Goal: Task Accomplishment & Management: Manage account settings

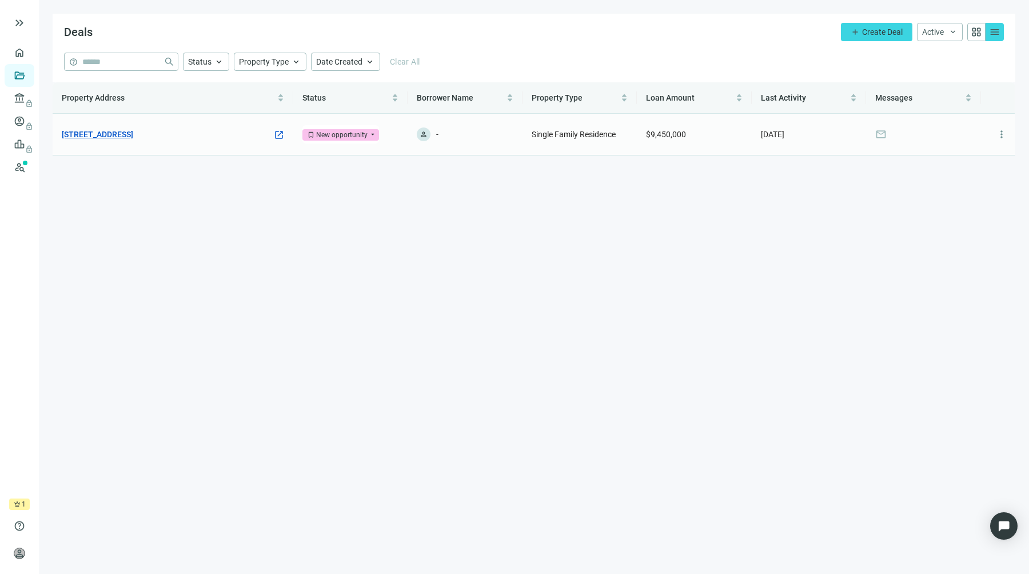
click at [133, 134] on link "[STREET_ADDRESS]" at bounding box center [97, 134] width 71 height 13
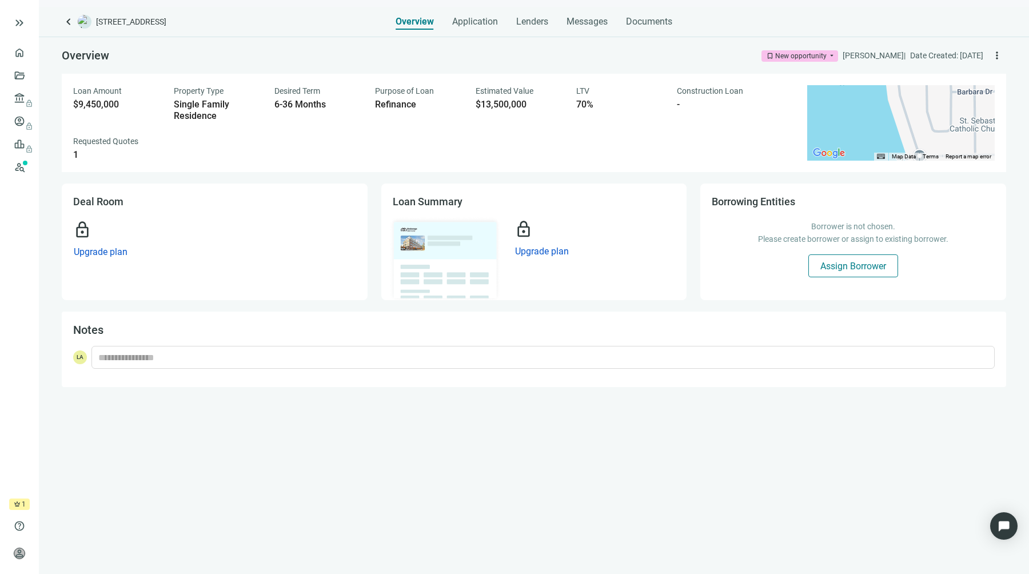
click at [846, 272] on button "Assign Borrower" at bounding box center [854, 265] width 90 height 23
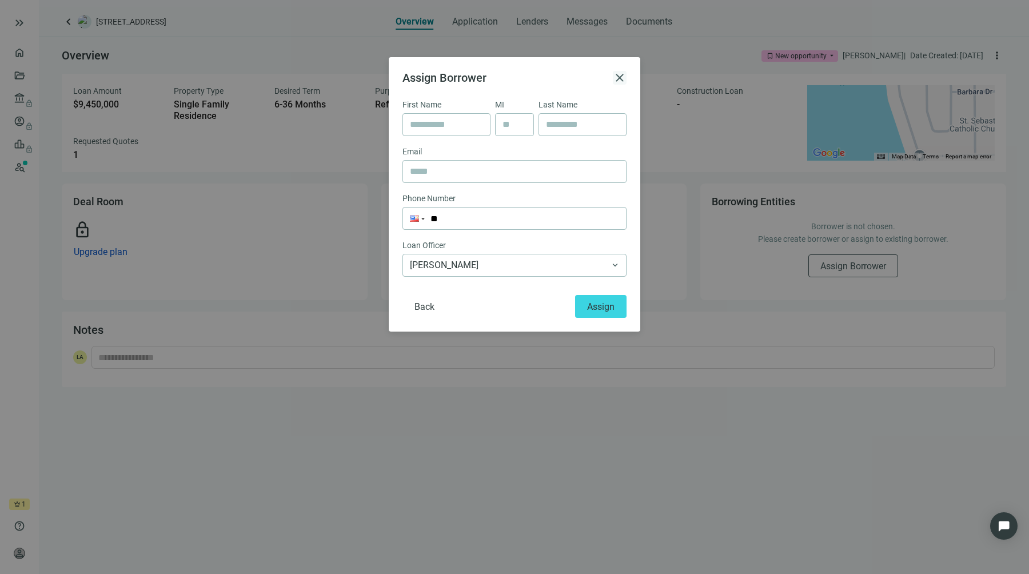
click at [620, 73] on span "close" at bounding box center [620, 78] width 14 height 14
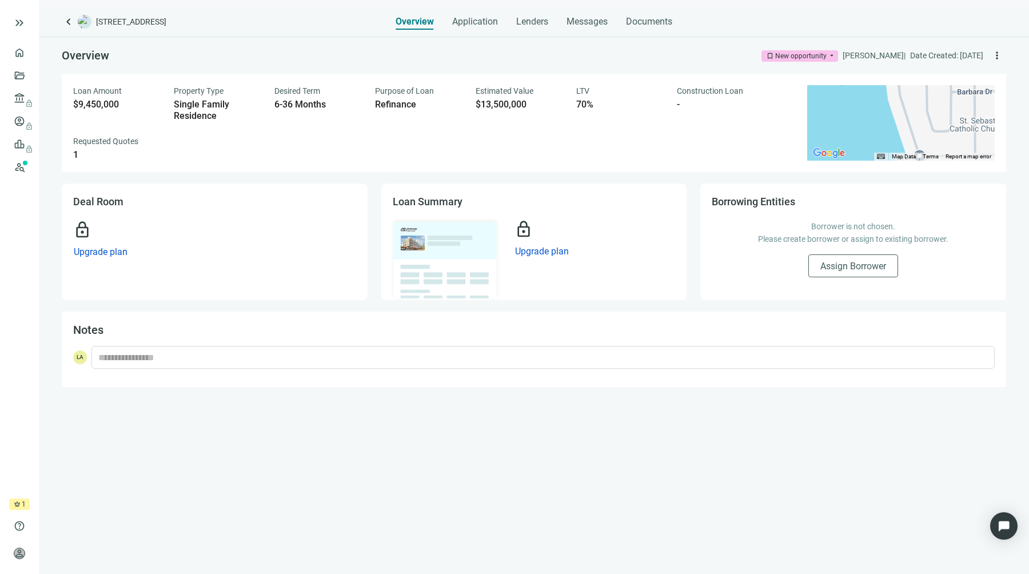
click at [476, 250] on img at bounding box center [445, 259] width 112 height 85
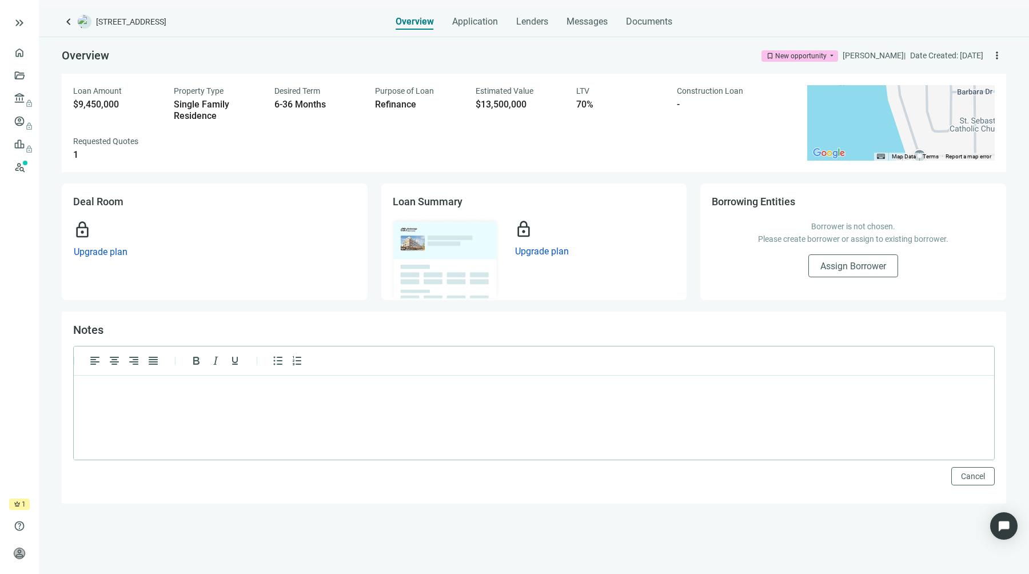
click at [307, 319] on div "Notes Cancel" at bounding box center [534, 408] width 945 height 192
click at [306, 315] on div "Notes Cancel" at bounding box center [534, 408] width 945 height 192
click at [469, 29] on div "Application" at bounding box center [475, 18] width 46 height 23
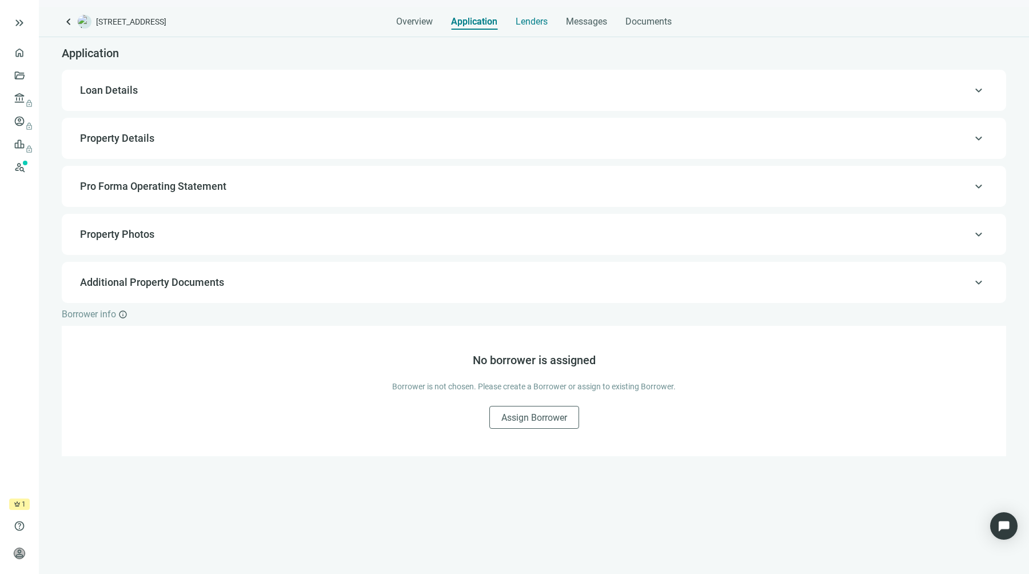
click at [539, 22] on span "Lenders" at bounding box center [532, 21] width 32 height 11
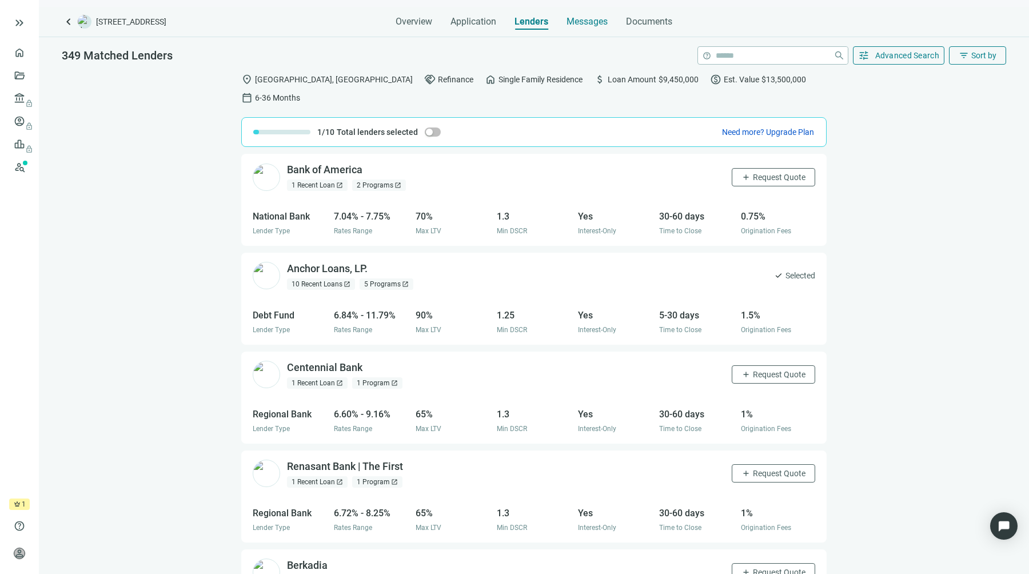
click at [584, 24] on span "Messages" at bounding box center [587, 21] width 41 height 11
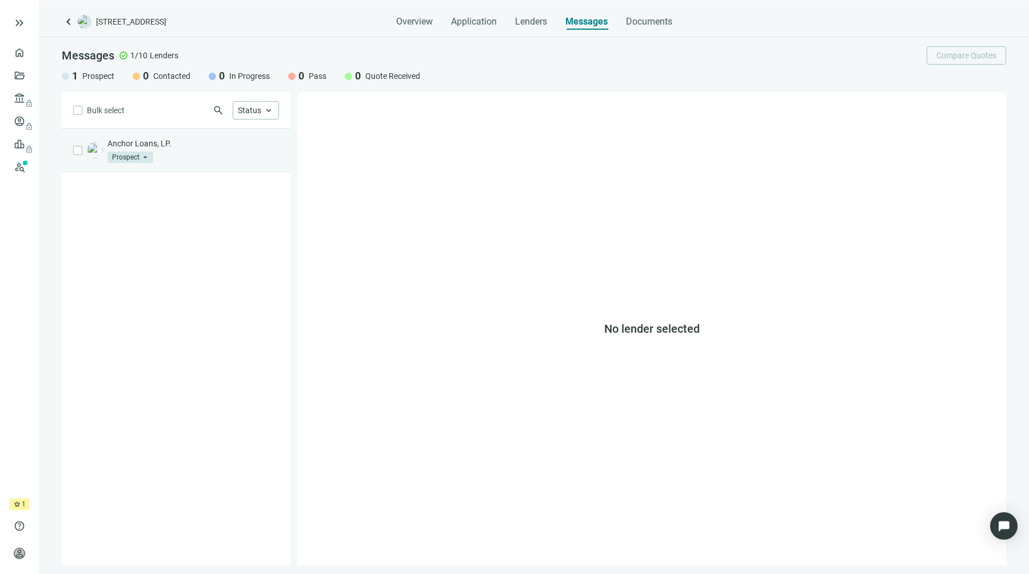
click at [166, 156] on div "Anchor Loans, LP. Prospect arrow_drop_down" at bounding box center [194, 150] width 172 height 25
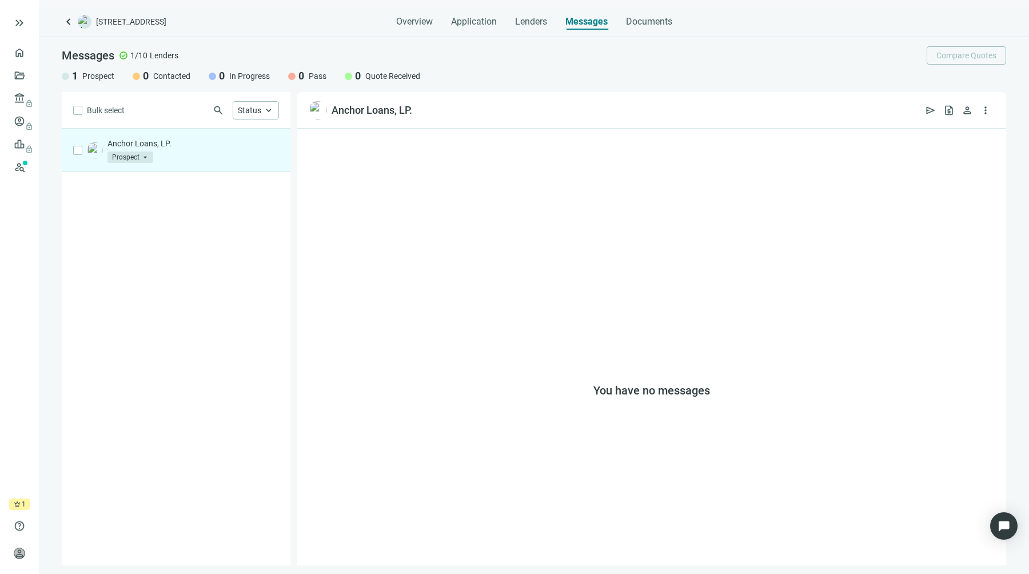
click at [423, 208] on div "You have no messages" at bounding box center [651, 347] width 709 height 437
click at [953, 117] on button "request_quote" at bounding box center [949, 110] width 18 height 18
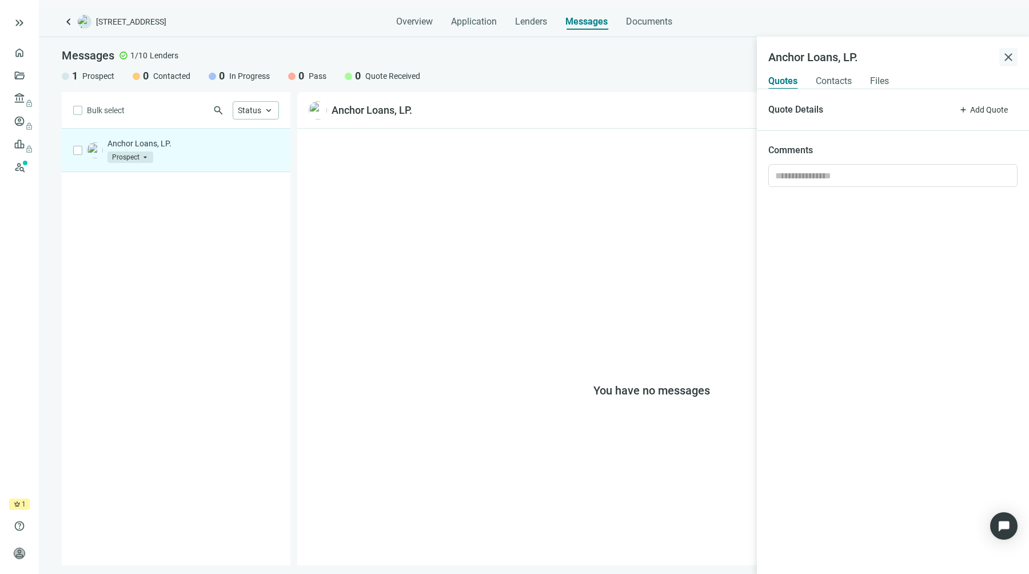
click at [1015, 57] on span "close" at bounding box center [1009, 57] width 14 height 14
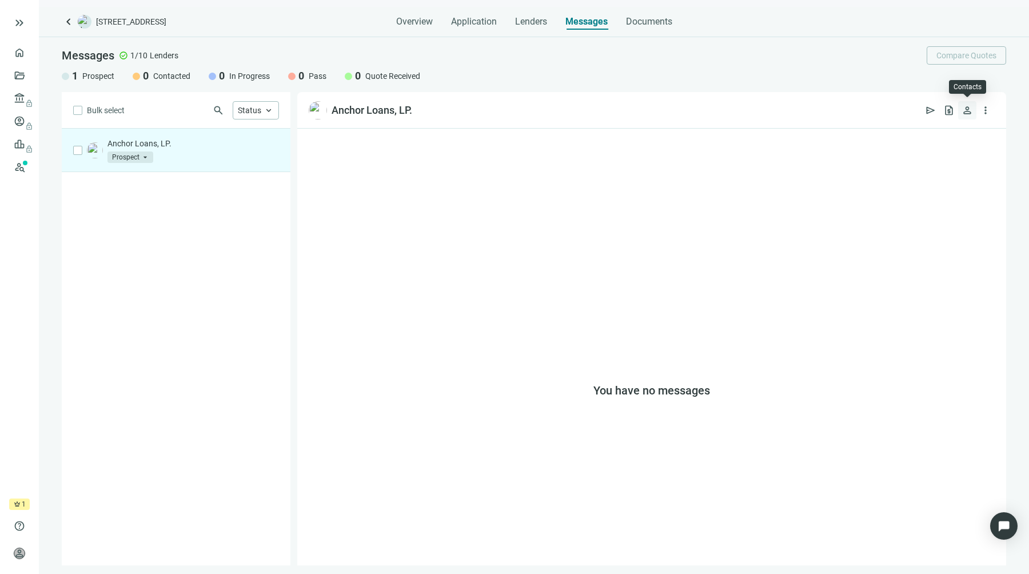
click at [965, 112] on span "person" at bounding box center [967, 110] width 11 height 11
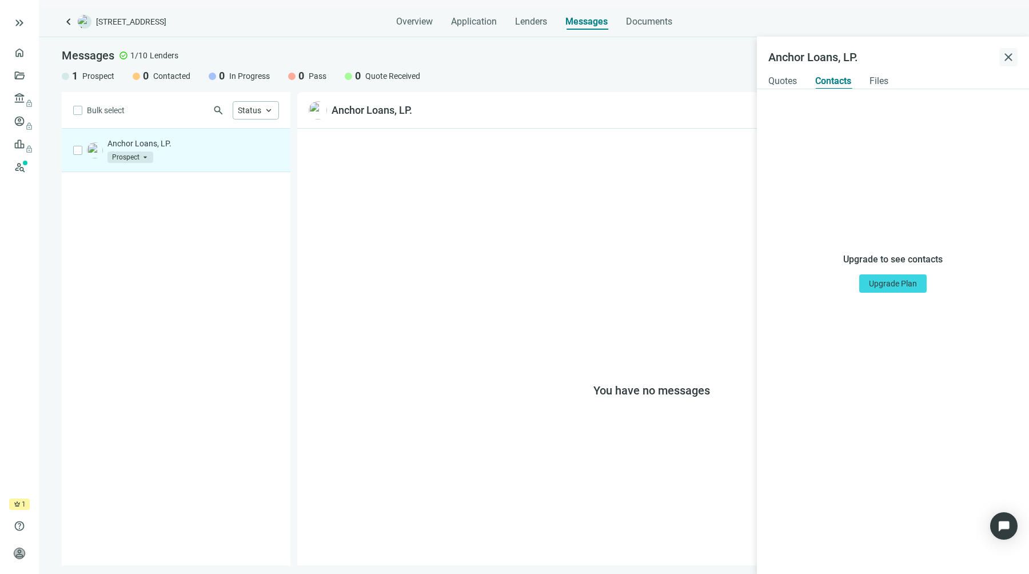
click at [1012, 57] on span "close" at bounding box center [1009, 57] width 14 height 14
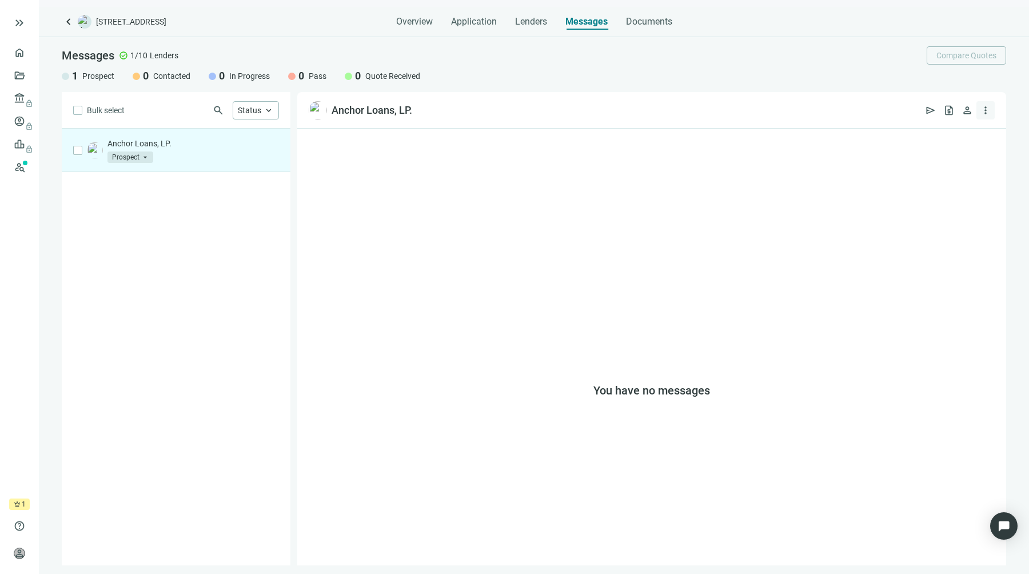
click at [986, 108] on span "more_vert" at bounding box center [985, 110] width 11 height 11
click at [974, 138] on span "Lender attachments" at bounding box center [948, 136] width 72 height 11
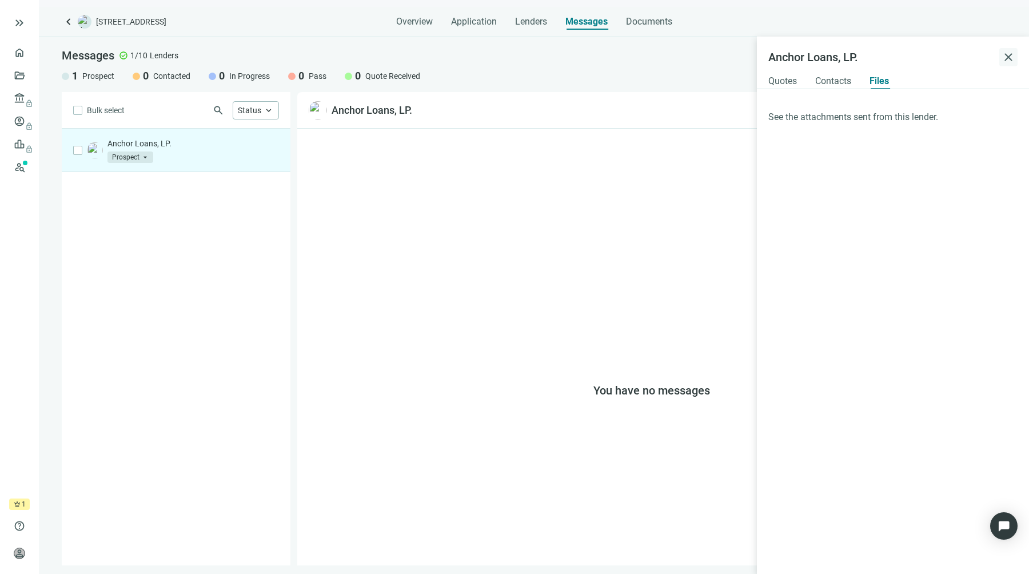
click at [1009, 59] on span "close" at bounding box center [1009, 57] width 14 height 14
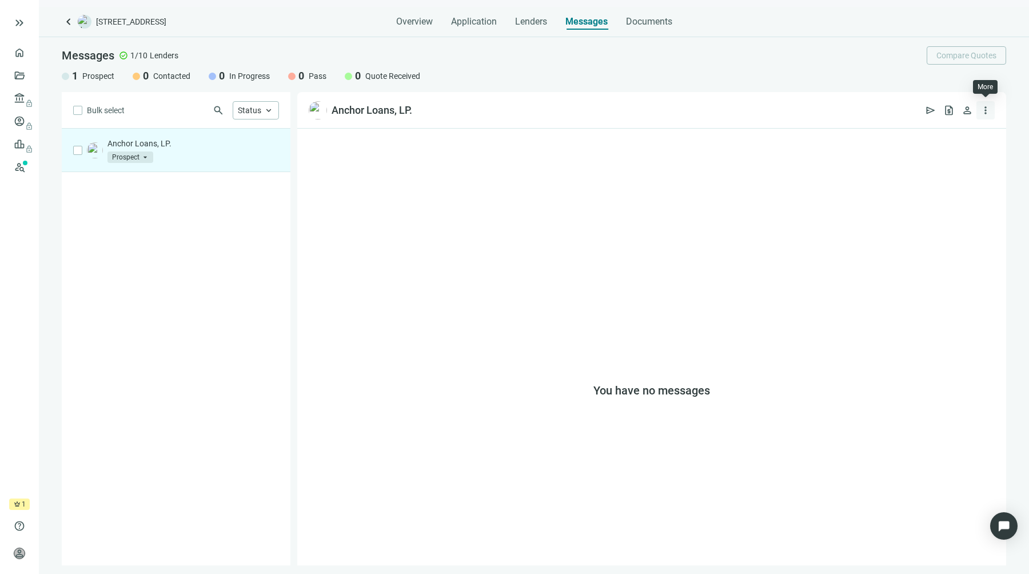
click at [985, 109] on span "more_vert" at bounding box center [985, 110] width 11 height 11
click at [778, 175] on div "You have no messages" at bounding box center [651, 347] width 709 height 437
click at [550, 25] on div "Overview Application Lenders Messages Documents" at bounding box center [534, 18] width 276 height 23
click at [542, 25] on span "Lenders" at bounding box center [531, 21] width 32 height 11
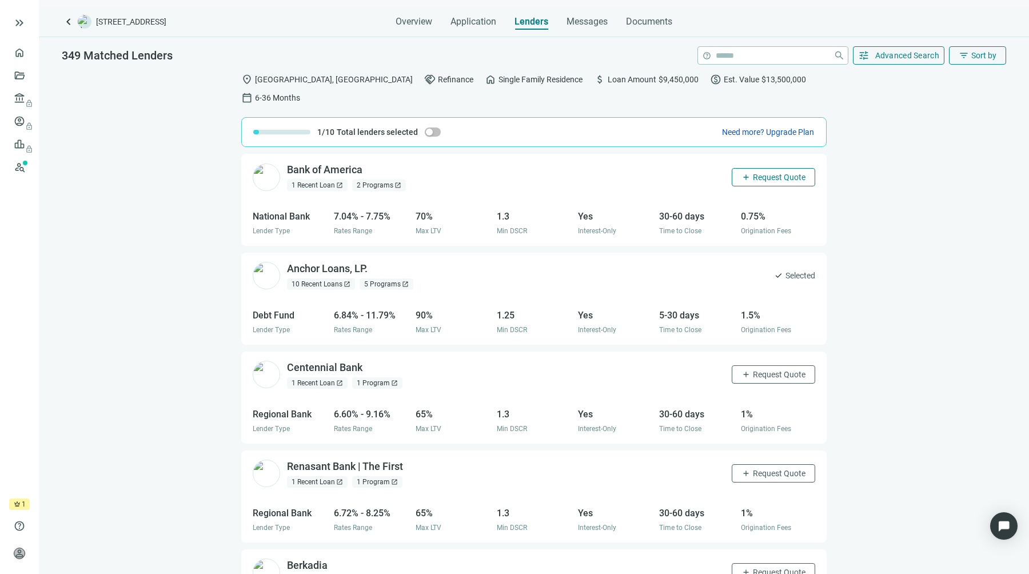
click at [790, 168] on button "add Request Quote" at bounding box center [773, 177] width 83 height 18
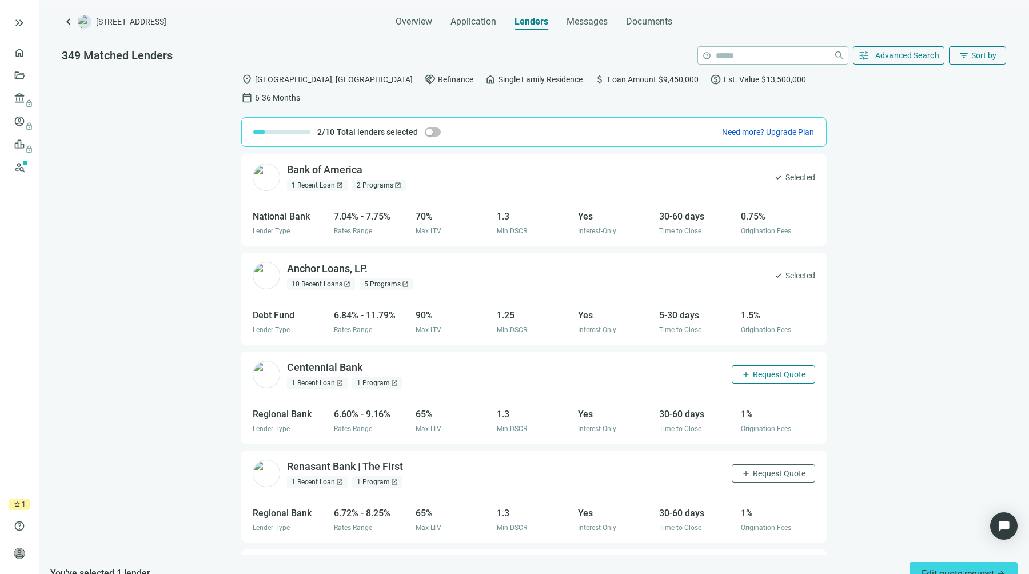
click at [786, 370] on span "Request Quote" at bounding box center [779, 374] width 53 height 9
click at [783, 469] on span "Request Quote" at bounding box center [779, 473] width 53 height 9
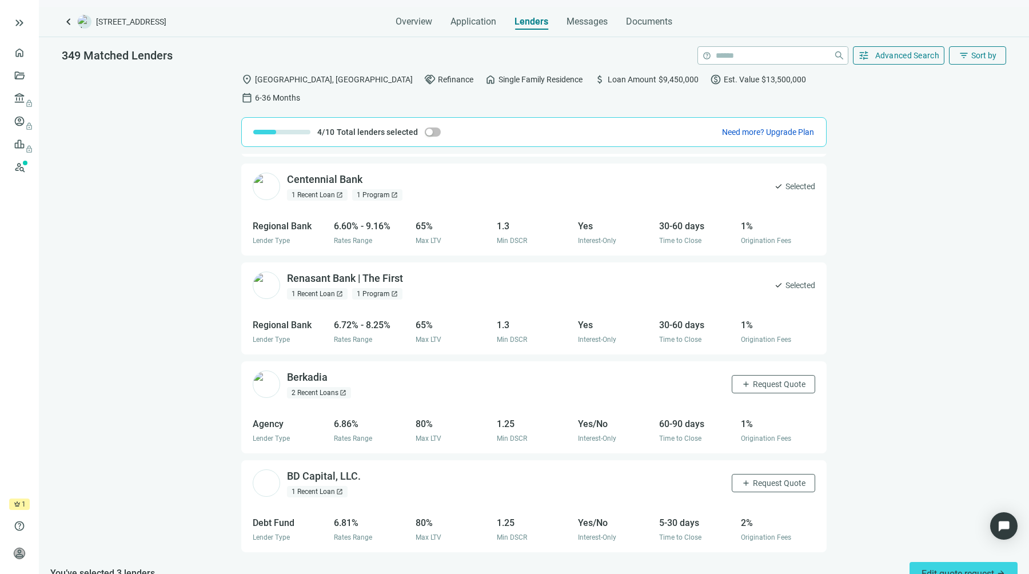
scroll to position [198, 0]
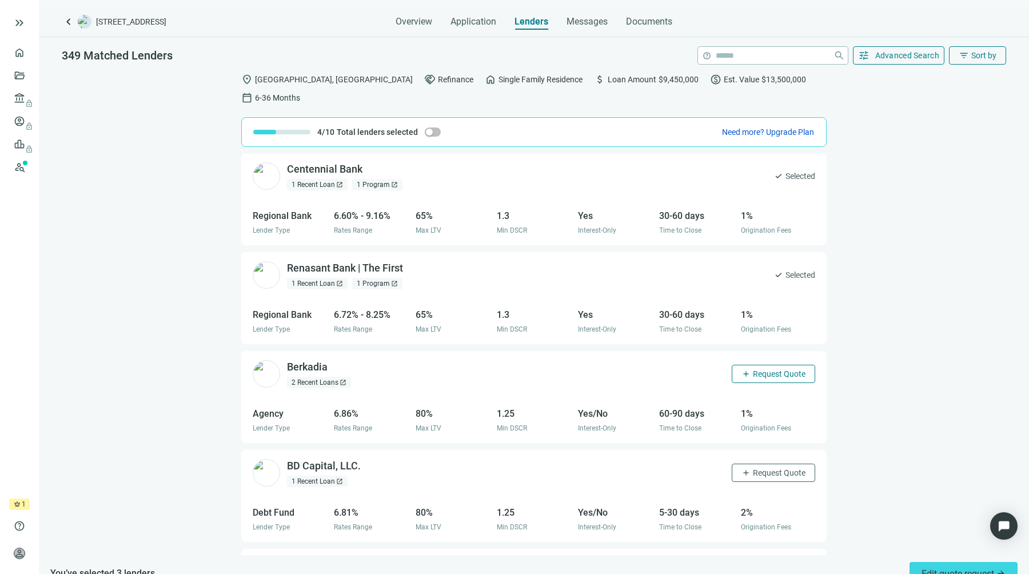
click at [780, 369] on span "Request Quote" at bounding box center [779, 373] width 53 height 9
click at [771, 468] on span "Request Quote" at bounding box center [779, 472] width 53 height 9
click at [579, 24] on span "Messages" at bounding box center [587, 21] width 41 height 11
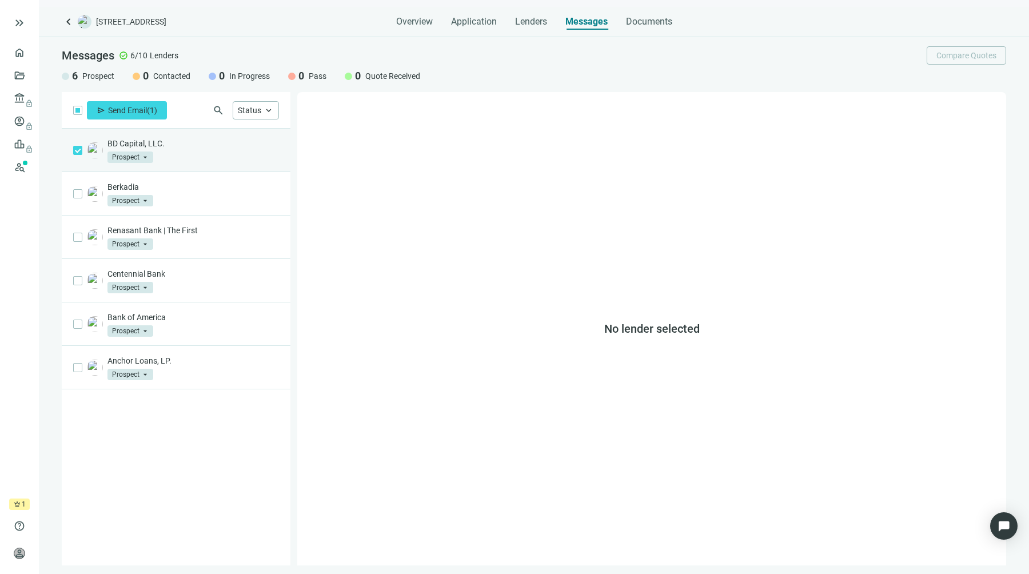
click at [144, 157] on span "Prospect" at bounding box center [131, 157] width 46 height 11
click at [196, 137] on div "BD Capital, LLC. Prospect arrow_drop_down prospect contacted Prospect Contacted…" at bounding box center [176, 150] width 229 height 43
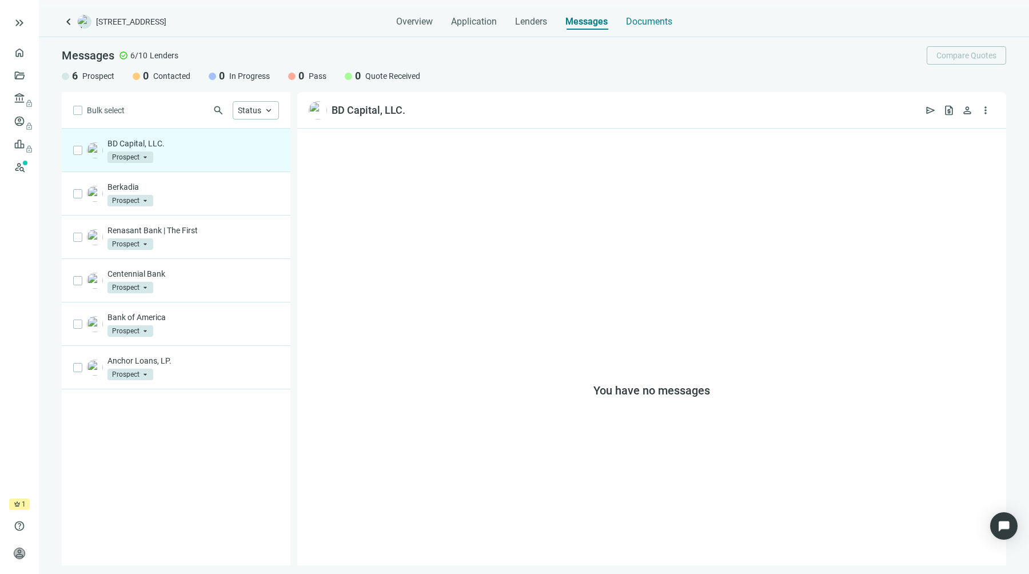
click at [643, 24] on span "Documents" at bounding box center [649, 21] width 46 height 11
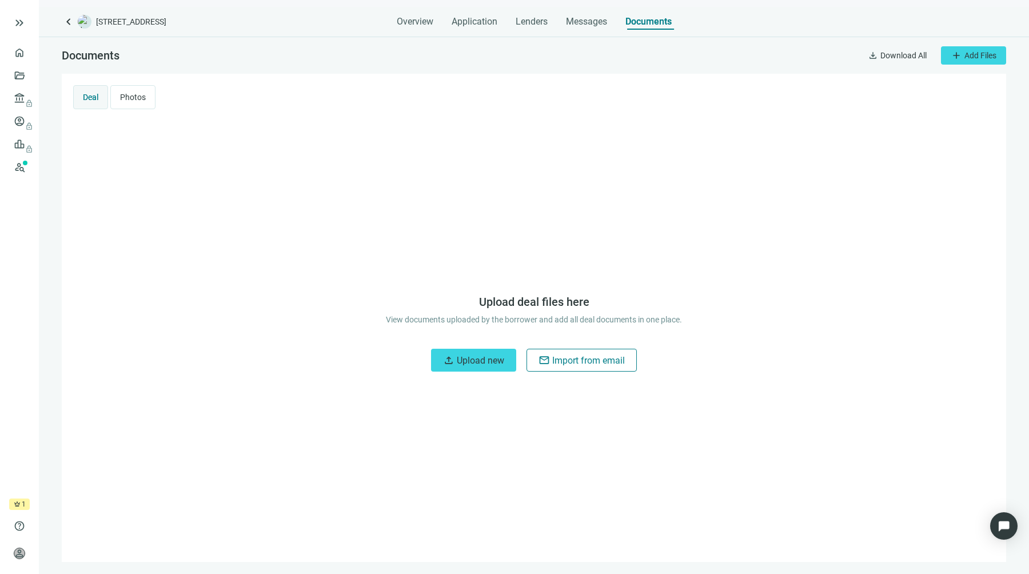
click at [601, 364] on span "Import from email" at bounding box center [588, 360] width 73 height 11
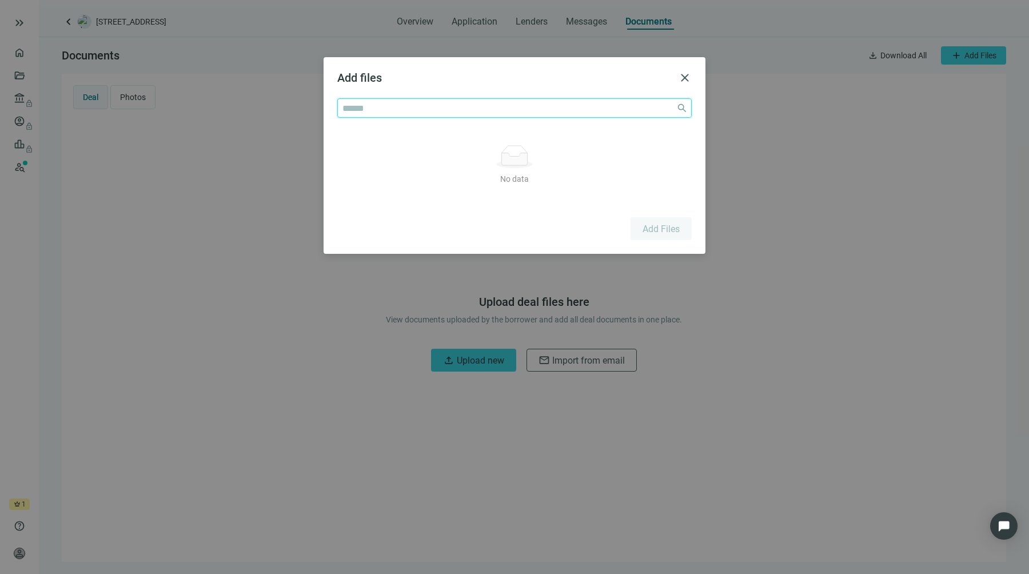
click at [556, 104] on input "search" at bounding box center [507, 108] width 329 height 18
click at [686, 71] on span "close" at bounding box center [685, 78] width 14 height 14
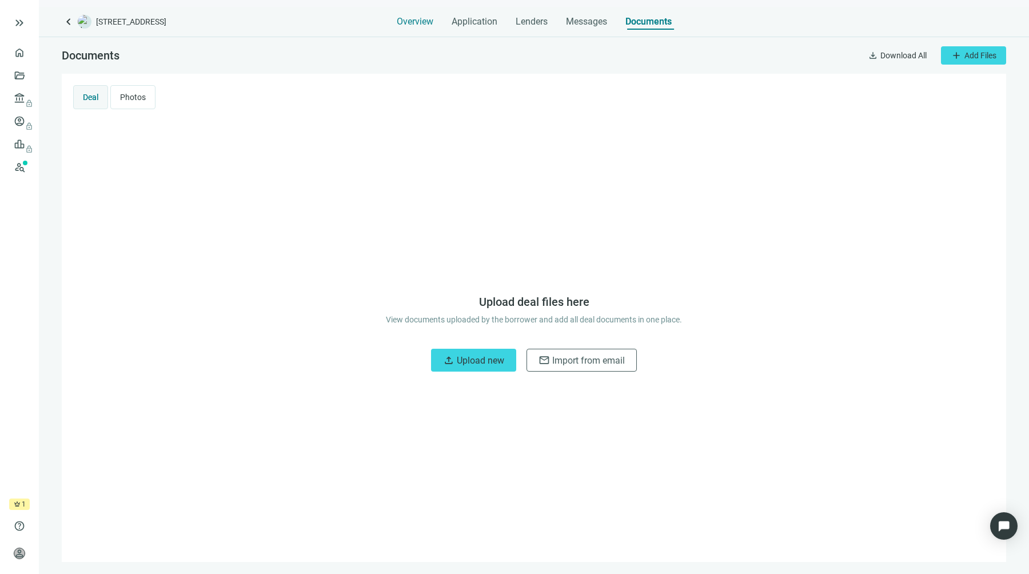
click at [416, 28] on div "Overview" at bounding box center [415, 18] width 37 height 23
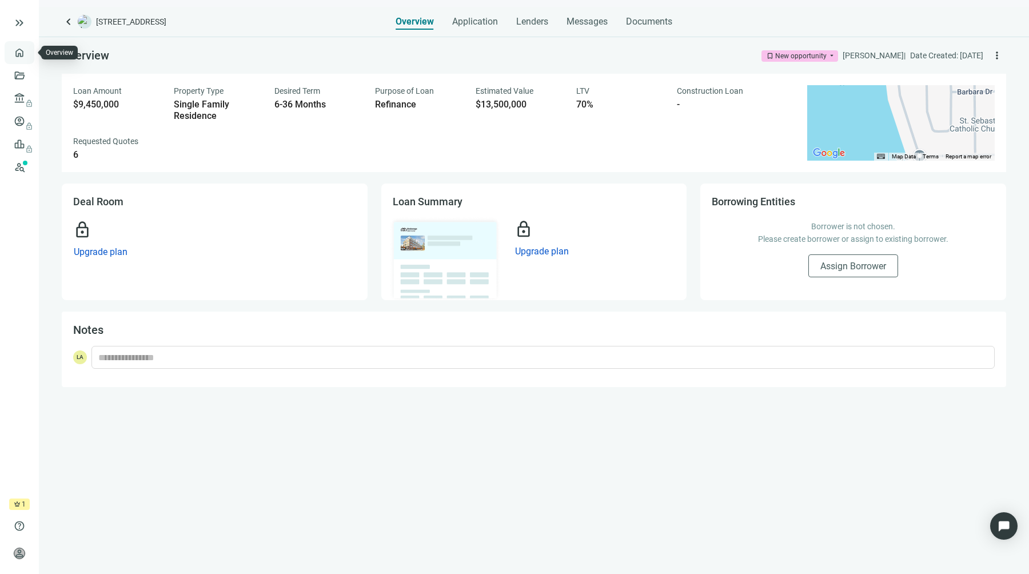
click at [29, 52] on link "Overview" at bounding box center [46, 52] width 34 height 9
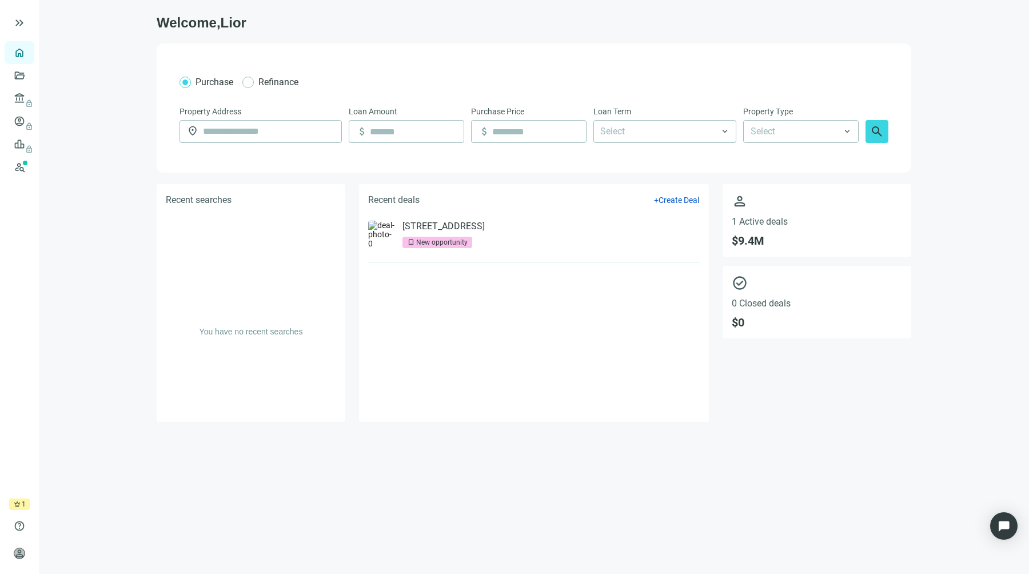
click at [272, 232] on div "You have no recent searches" at bounding box center [251, 303] width 189 height 174
click at [256, 80] on span "Refinance" at bounding box center [278, 82] width 49 height 14
click at [200, 78] on span "Purchase" at bounding box center [215, 82] width 38 height 11
click at [261, 79] on span "Refinance" at bounding box center [278, 82] width 40 height 11
click at [284, 129] on input "text" at bounding box center [269, 132] width 132 height 22
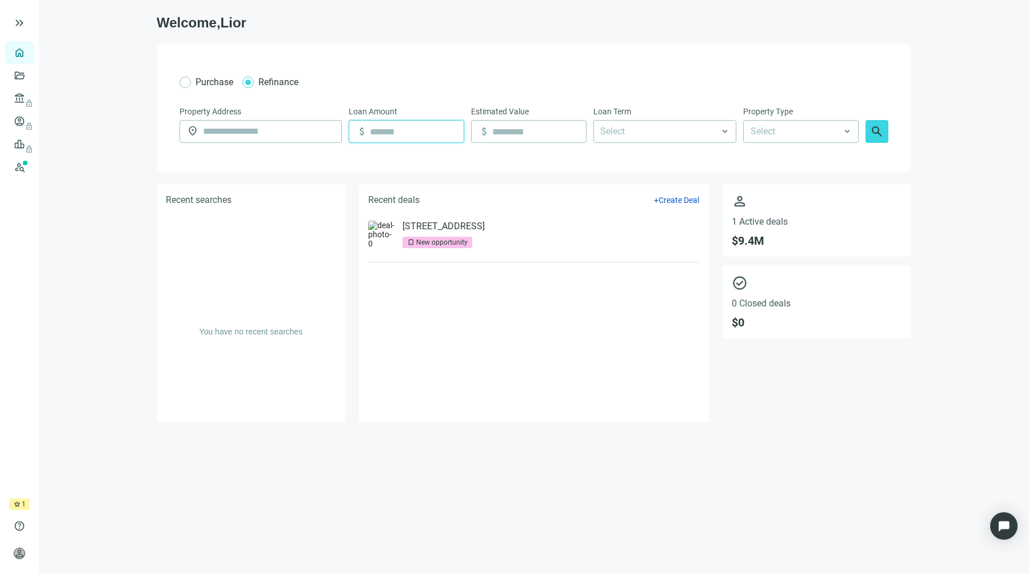
click at [399, 135] on input at bounding box center [417, 132] width 94 height 22
click at [498, 120] on div "Estimated Value attach_money" at bounding box center [529, 124] width 116 height 38
click at [631, 120] on div "Select" at bounding box center [665, 131] width 143 height 23
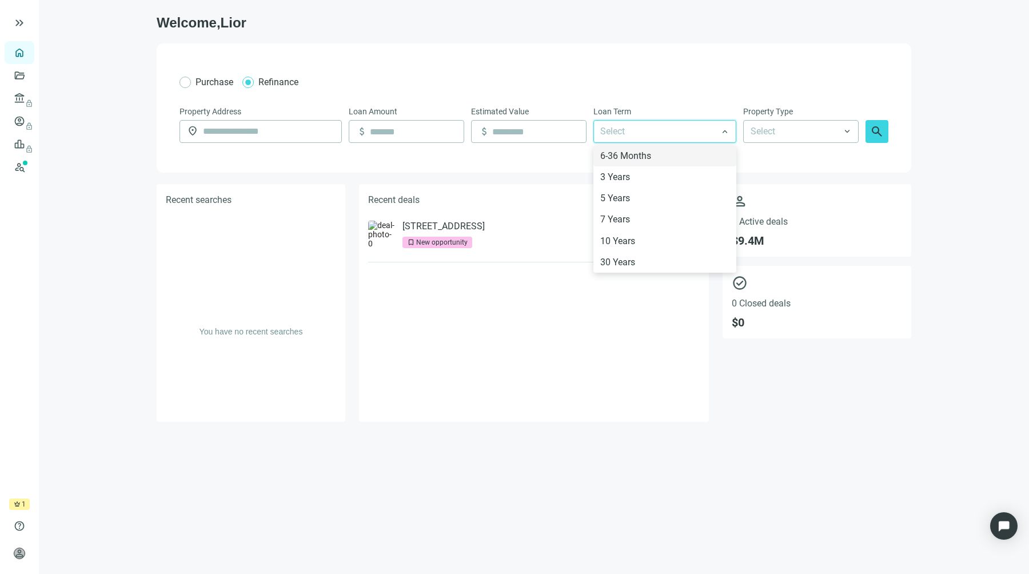
click at [719, 86] on div "Purchase Refinance" at bounding box center [534, 82] width 709 height 14
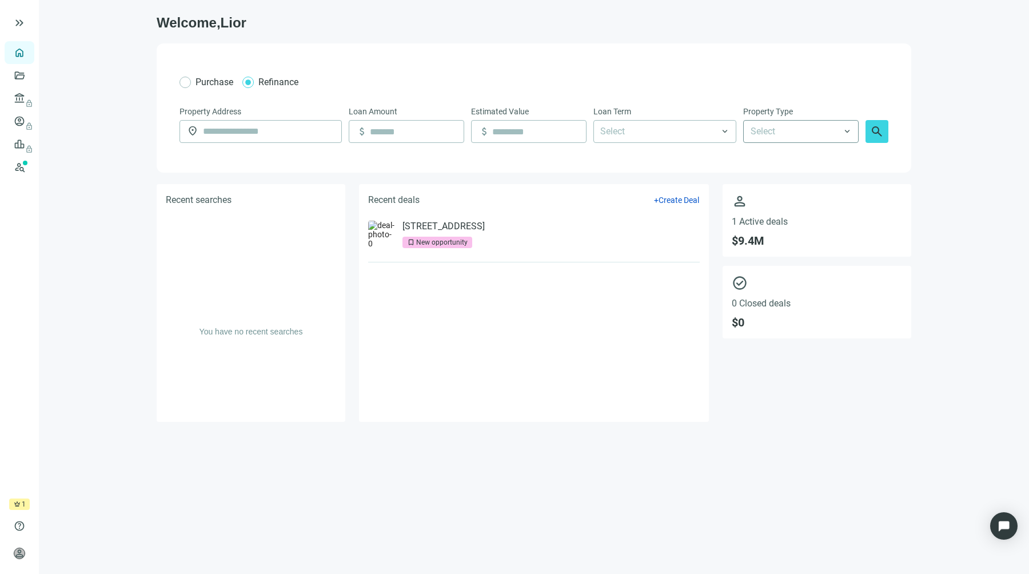
click at [784, 127] on input "search" at bounding box center [796, 132] width 90 height 22
click at [805, 95] on form "Purchase Refinance Property Address location_on Loan Amount attach_money Estima…" at bounding box center [534, 114] width 709 height 83
click at [867, 129] on button "search" at bounding box center [877, 131] width 23 height 23
click at [679, 44] on div "Purchase Refinance Property Address location_on This field is required Loan Amo…" at bounding box center [534, 107] width 755 height 129
click at [315, 132] on body "keyboard_double_arrow_right home Overview folder_open Deals account_balance loc…" at bounding box center [514, 287] width 1029 height 574
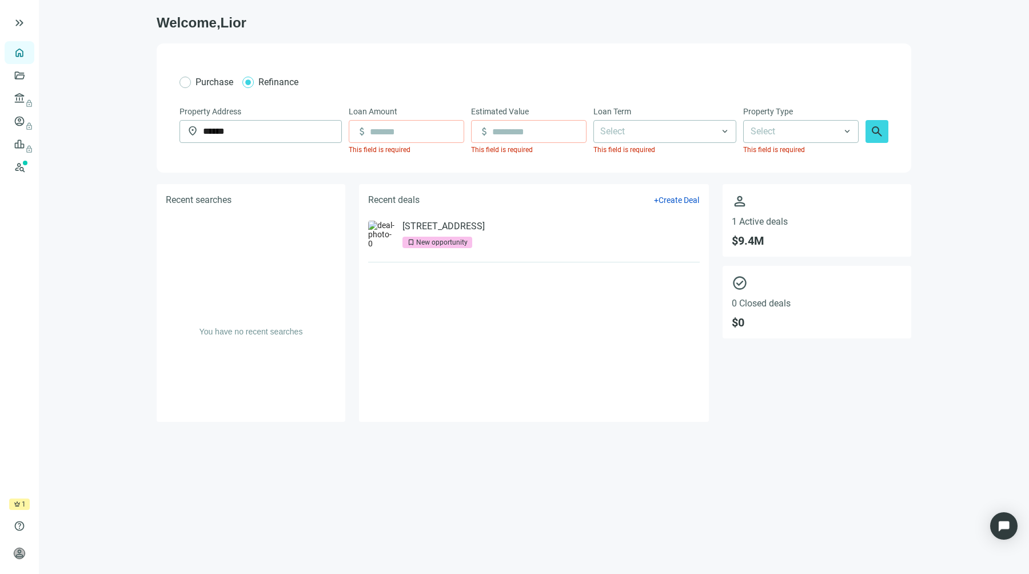
type input "**********"
type input "*********"
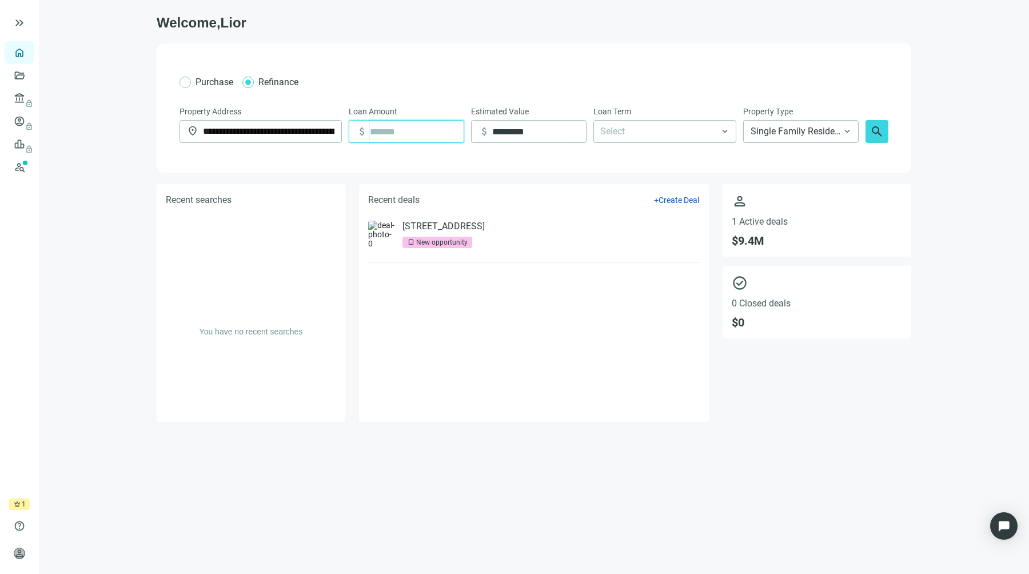
click at [418, 126] on input at bounding box center [417, 132] width 94 height 22
type input "*********"
click at [614, 129] on div at bounding box center [659, 131] width 126 height 21
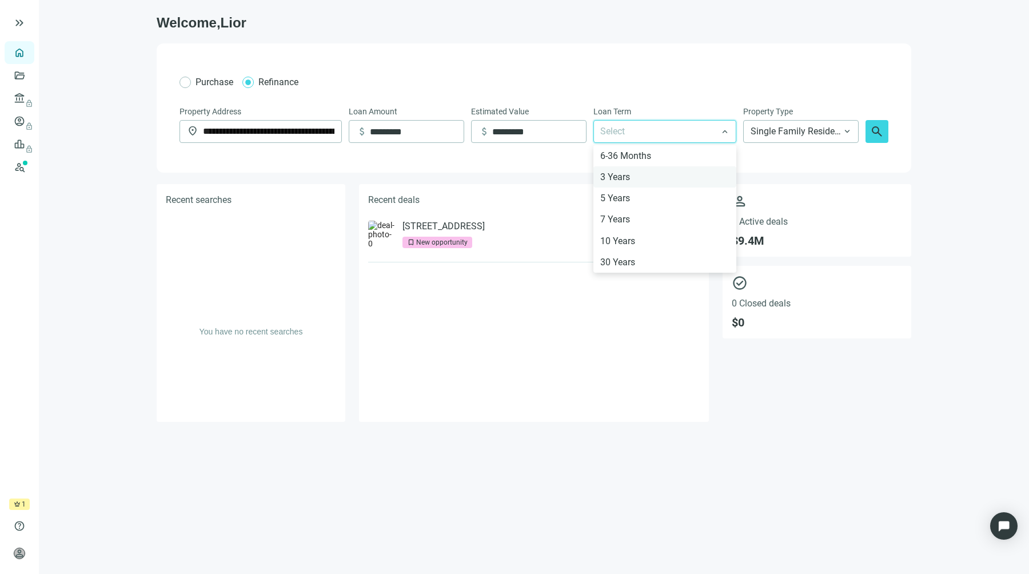
click at [626, 187] on div "3 Years" at bounding box center [665, 176] width 143 height 21
click at [814, 139] on span "Single Family Residence" at bounding box center [801, 132] width 101 height 22
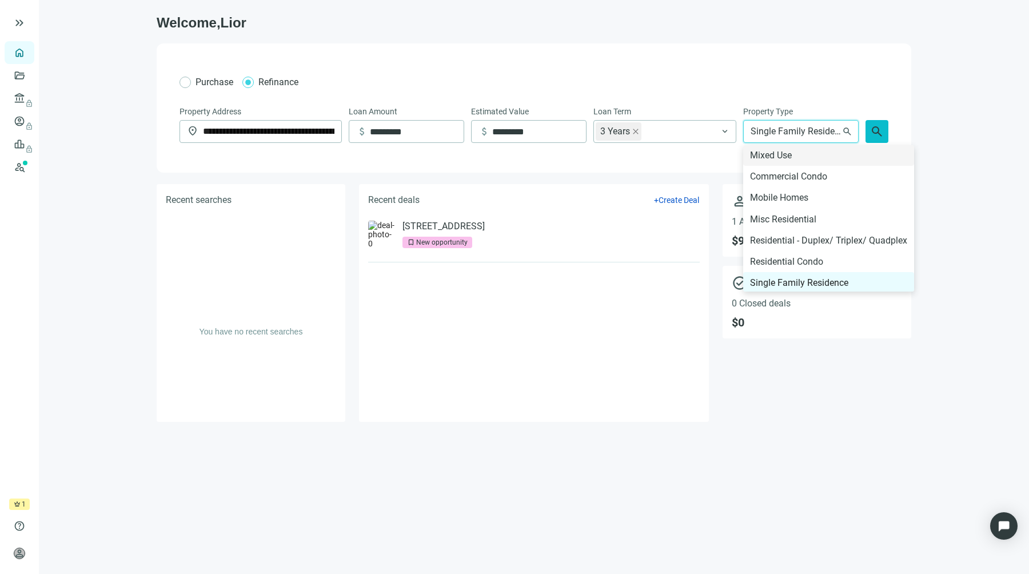
click at [882, 132] on span "search" at bounding box center [877, 132] width 14 height 14
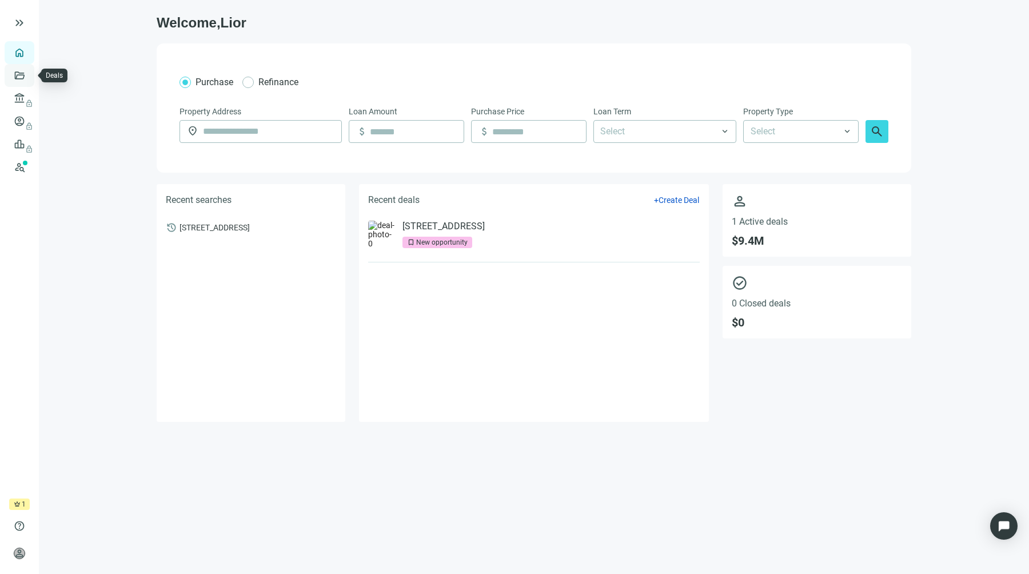
click at [29, 75] on link "Deals" at bounding box center [39, 75] width 21 height 9
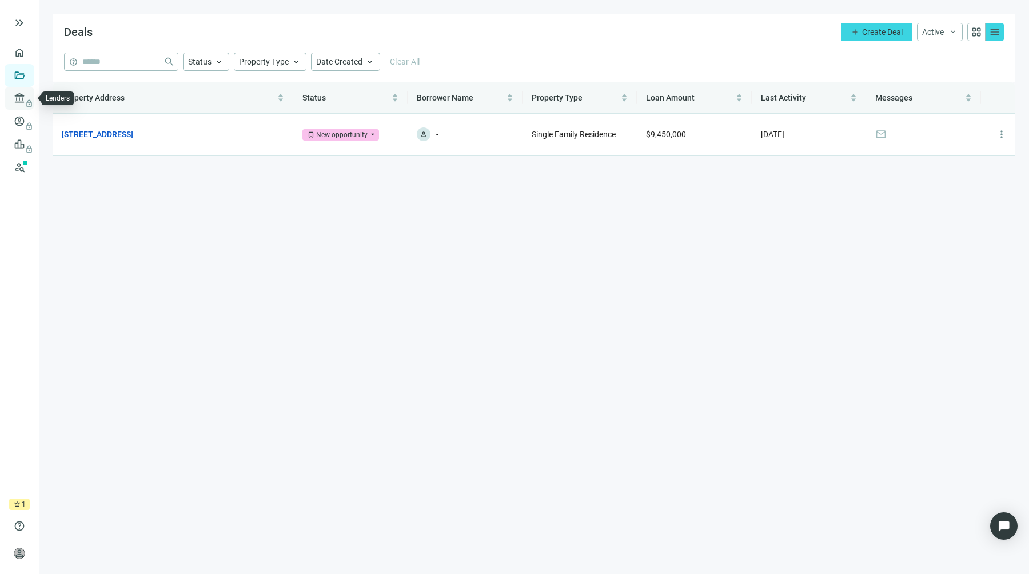
click at [19, 97] on span "lock" at bounding box center [20, 98] width 9 height 9
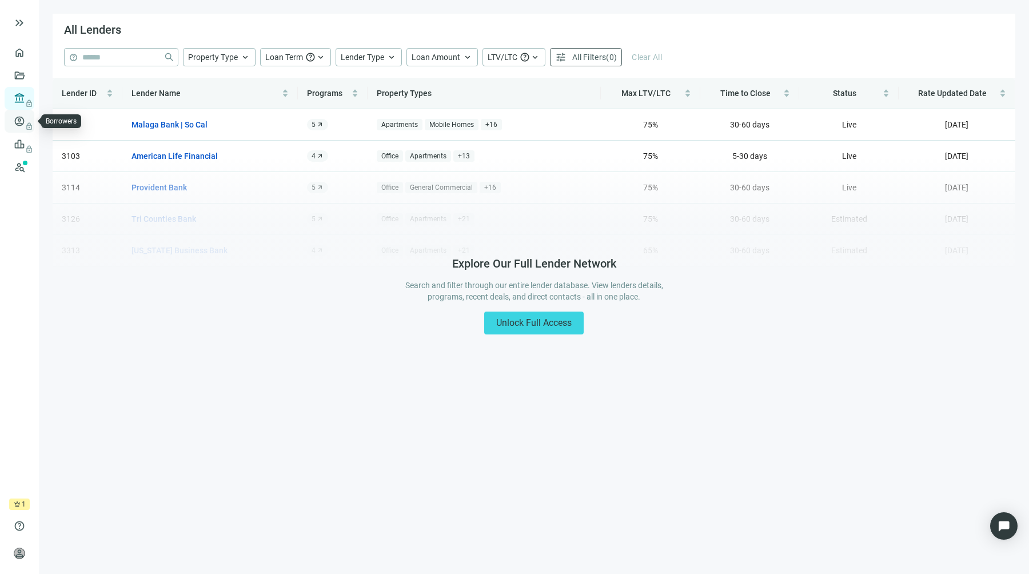
click at [19, 121] on span "lock" at bounding box center [20, 121] width 9 height 9
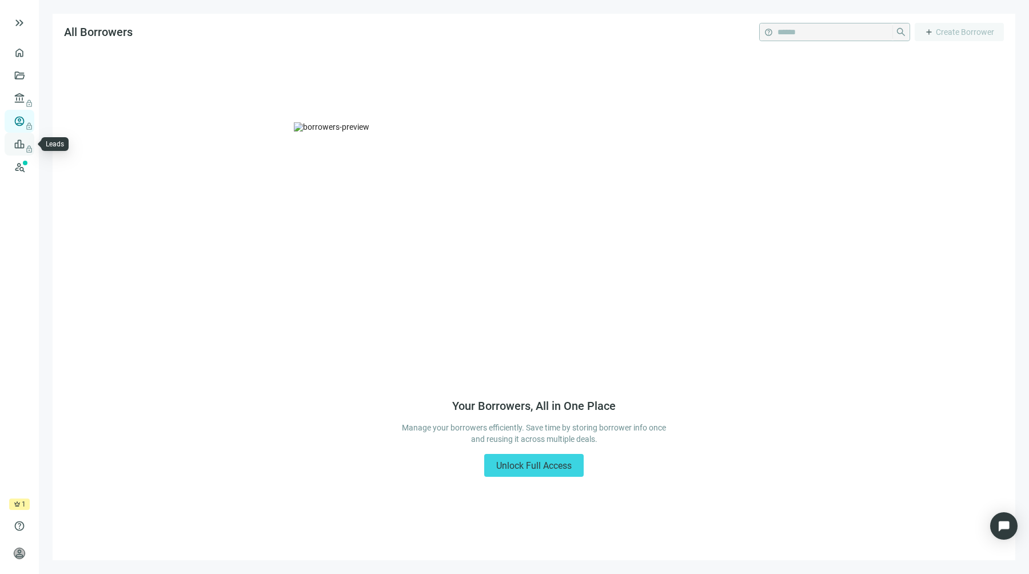
click at [19, 145] on span "lock" at bounding box center [20, 144] width 9 height 9
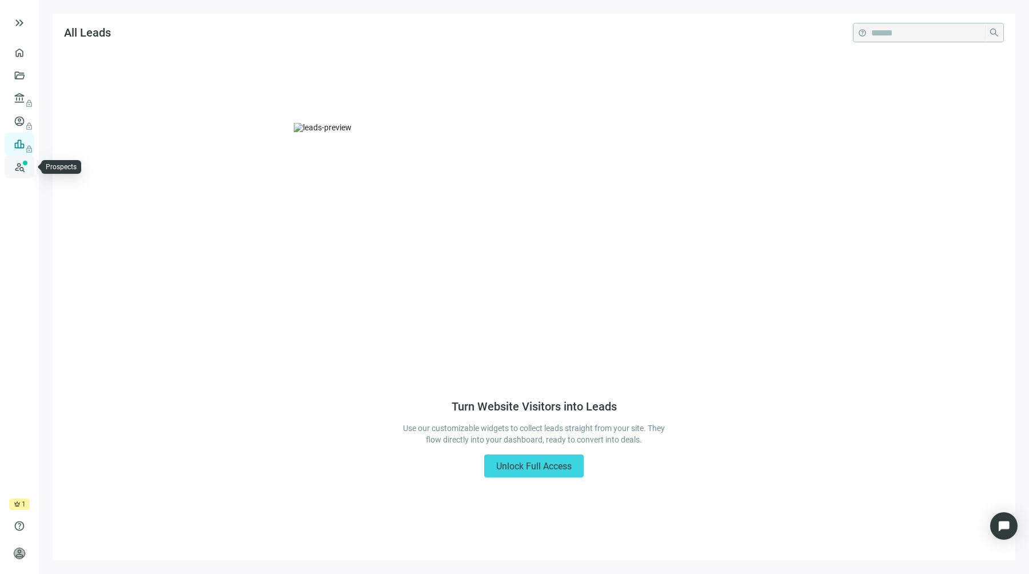
click at [29, 168] on link "Prospects New" at bounding box center [47, 167] width 37 height 23
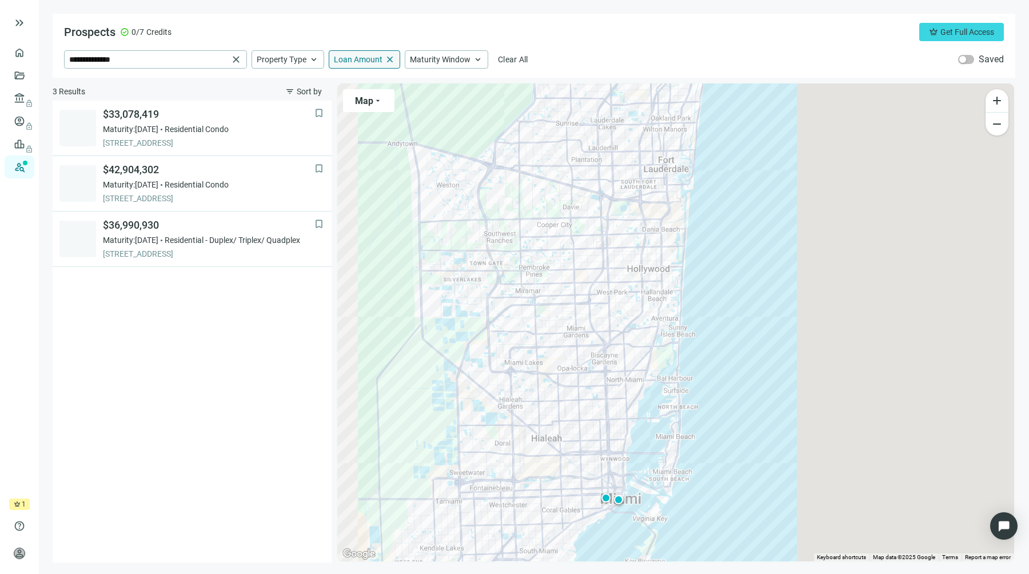
click at [392, 61] on span "close" at bounding box center [390, 59] width 10 height 10
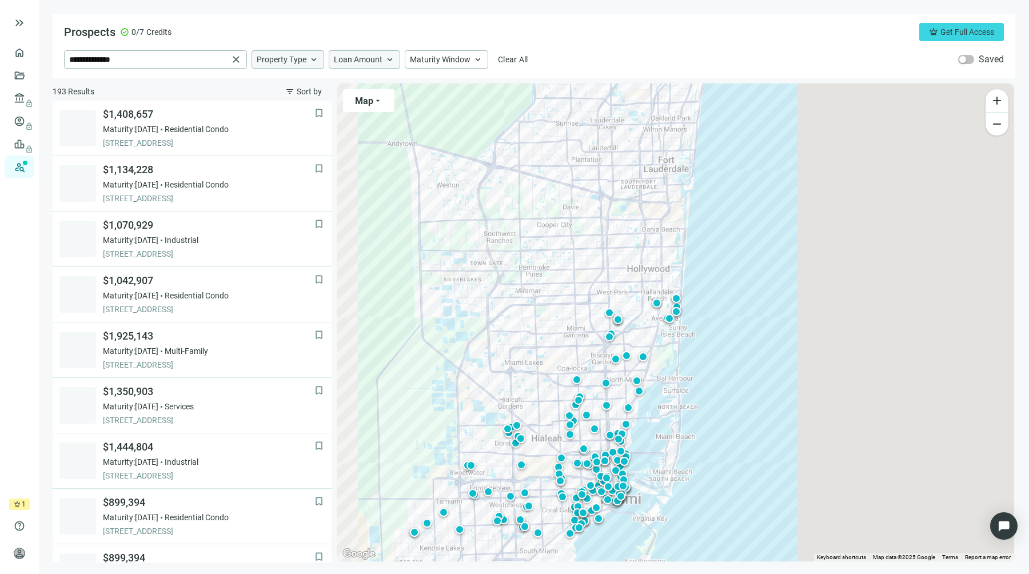
click at [299, 54] on span "Property Type" at bounding box center [282, 59] width 50 height 10
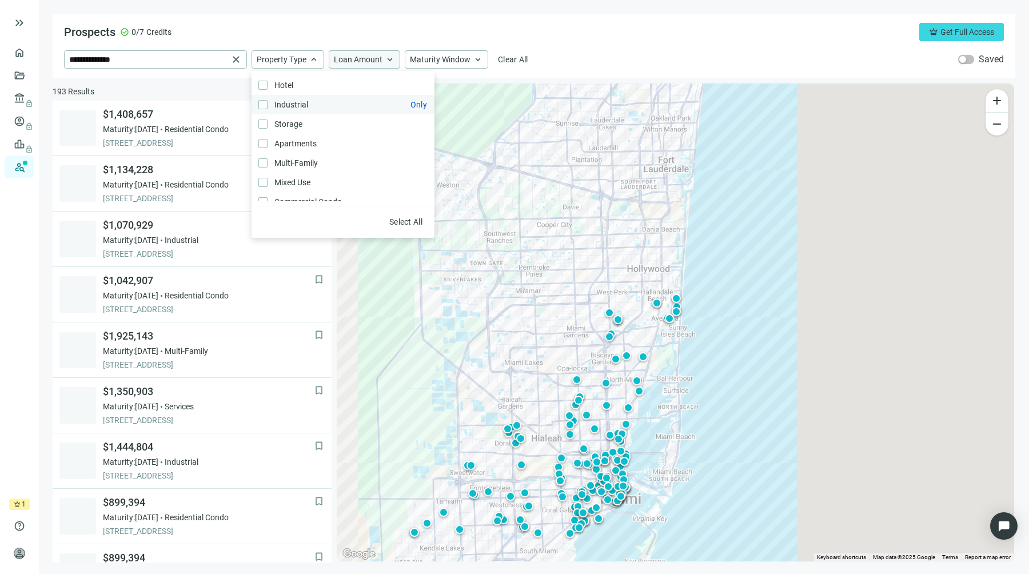
click at [338, 100] on label "Industrial Only" at bounding box center [343, 104] width 183 height 19
click at [381, 25] on div "Prospects check_circle 0/7 Credits crown Get Full Access" at bounding box center [534, 32] width 940 height 18
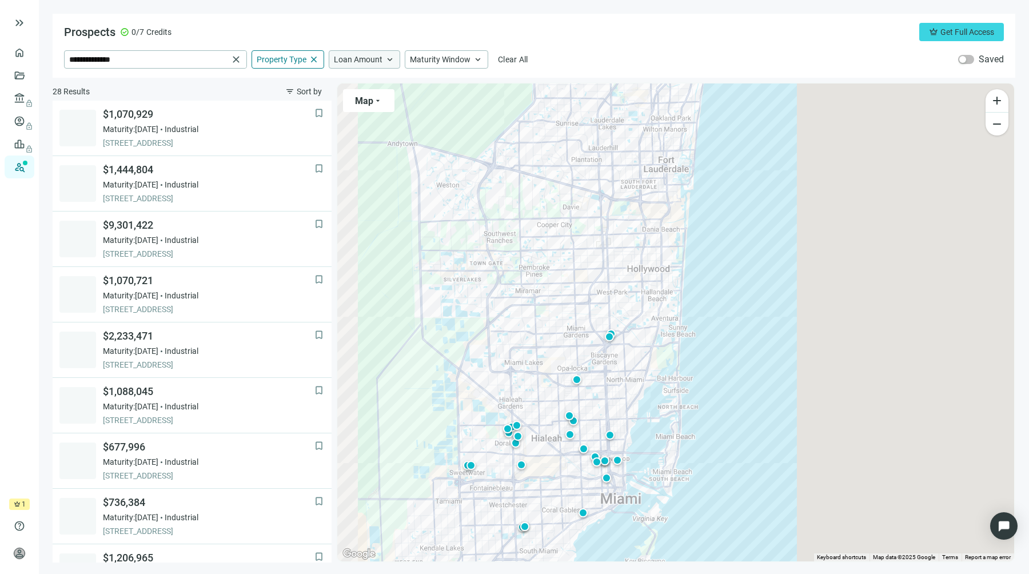
click at [366, 64] on span "Loan Amount" at bounding box center [358, 59] width 49 height 10
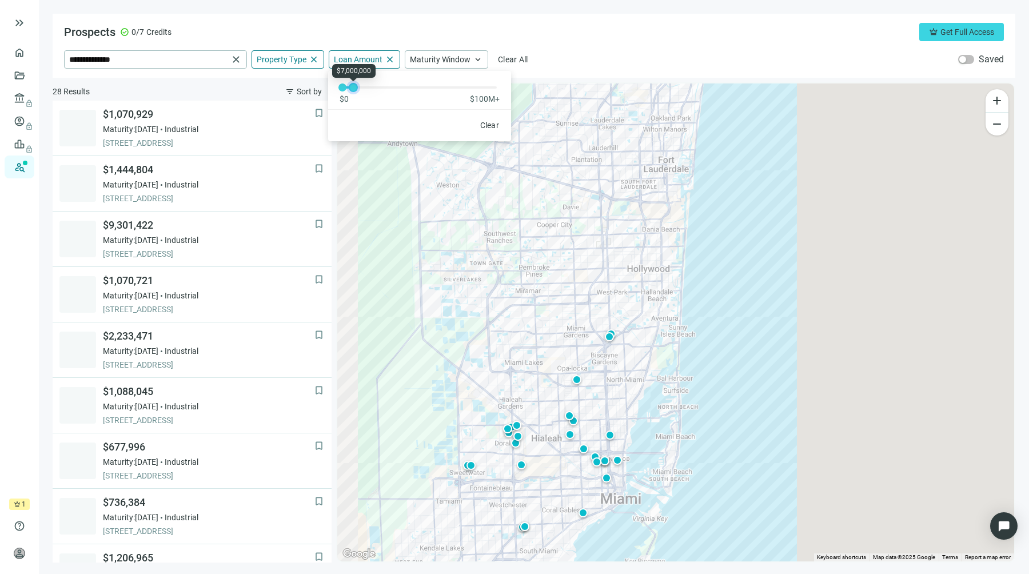
drag, startPoint x: 346, startPoint y: 86, endPoint x: 357, endPoint y: 86, distance: 10.9
click at [356, 86] on div at bounding box center [354, 88] width 6 height 6
click at [349, 88] on div at bounding box center [420, 87] width 154 height 7
click at [349, 88] on div at bounding box center [352, 88] width 6 height 6
drag, startPoint x: 349, startPoint y: 88, endPoint x: 365, endPoint y: 89, distance: 16.6
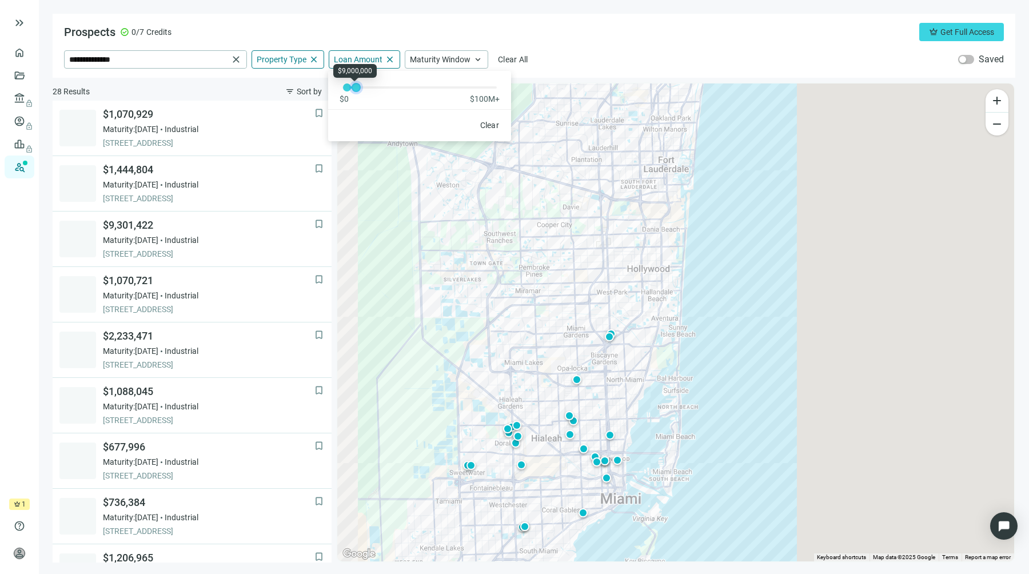
click at [359, 89] on div at bounding box center [356, 88] width 6 height 6
click at [349, 89] on div at bounding box center [349, 88] width 6 height 6
click at [625, 52] on div "**********" at bounding box center [534, 59] width 940 height 18
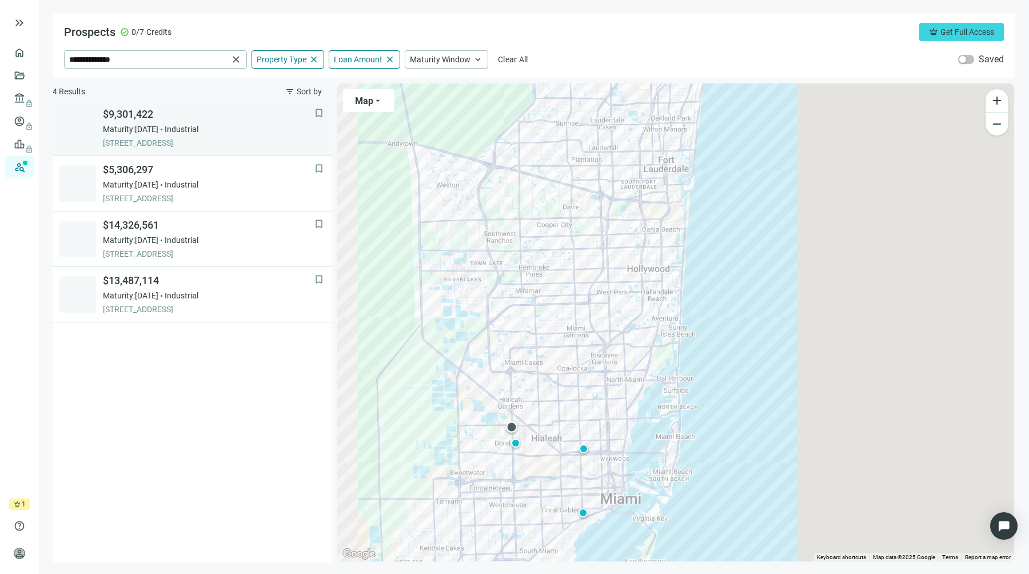
click at [262, 121] on span "$9,301,422" at bounding box center [209, 115] width 212 height 14
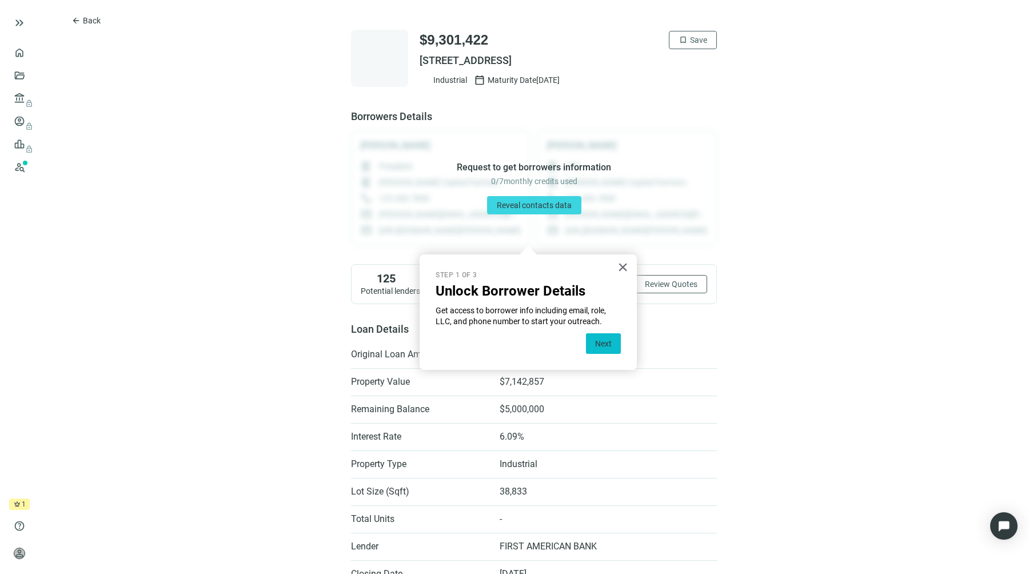
click at [600, 345] on button "Next" at bounding box center [603, 343] width 35 height 21
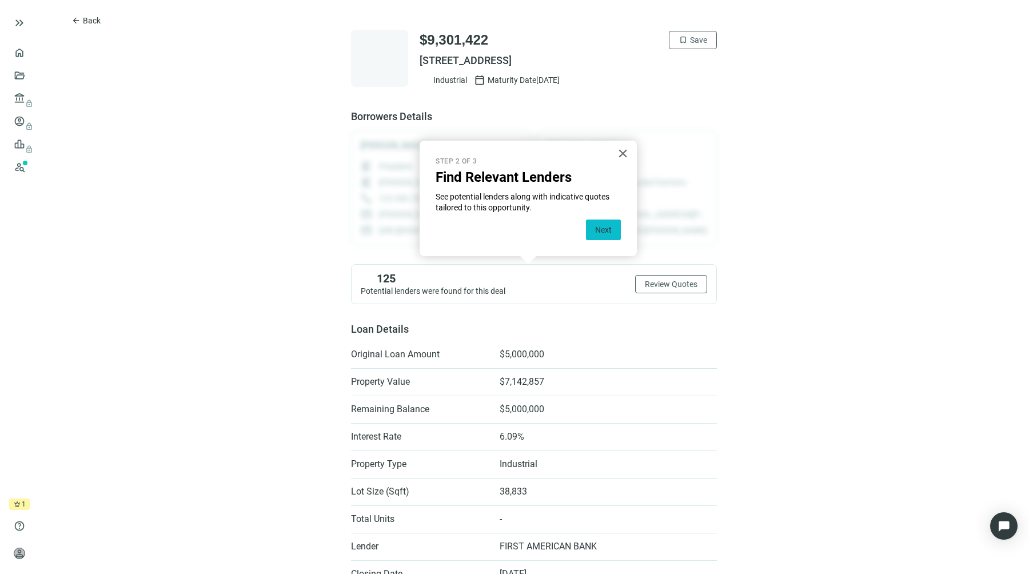
click at [602, 230] on button "Next" at bounding box center [603, 230] width 35 height 21
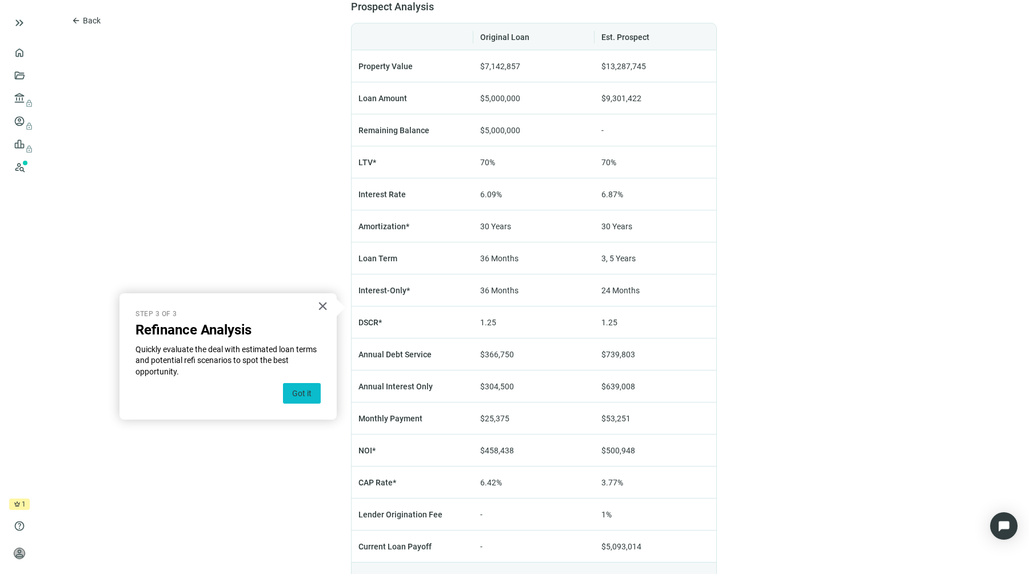
click at [311, 389] on button "Got it" at bounding box center [302, 393] width 38 height 21
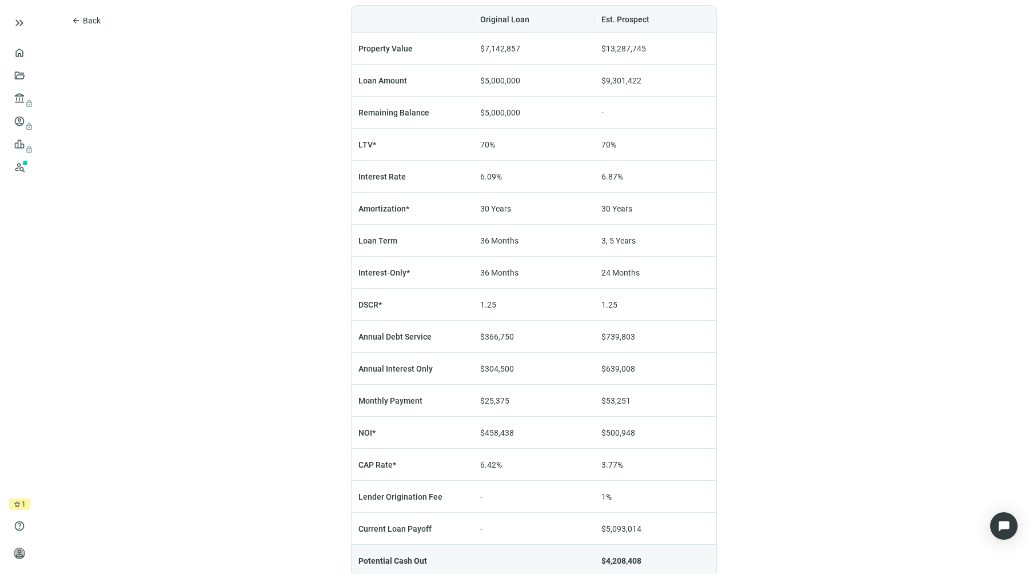
scroll to position [708, 0]
click at [595, 145] on td "70%" at bounding box center [656, 142] width 122 height 32
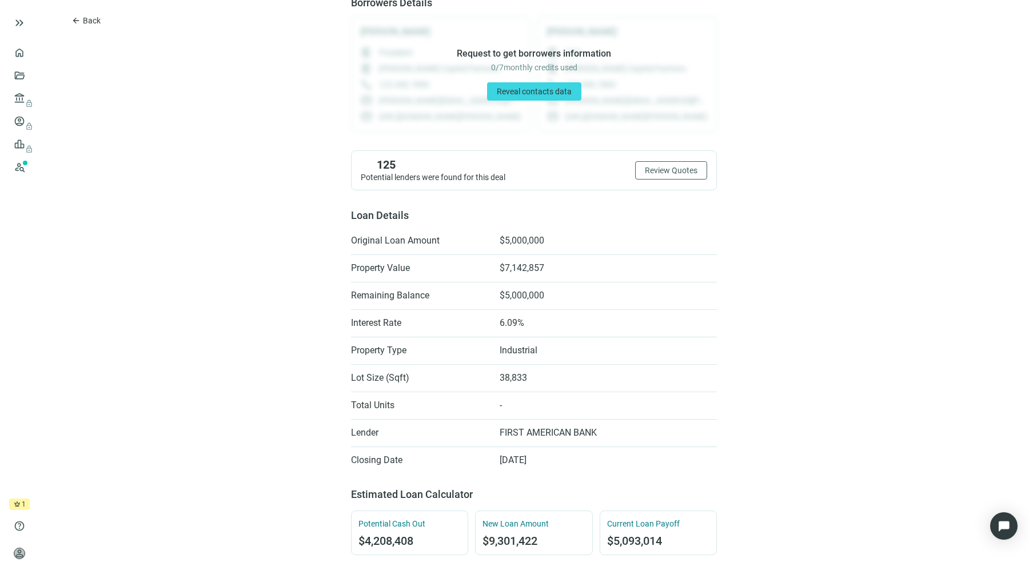
scroll to position [0, 0]
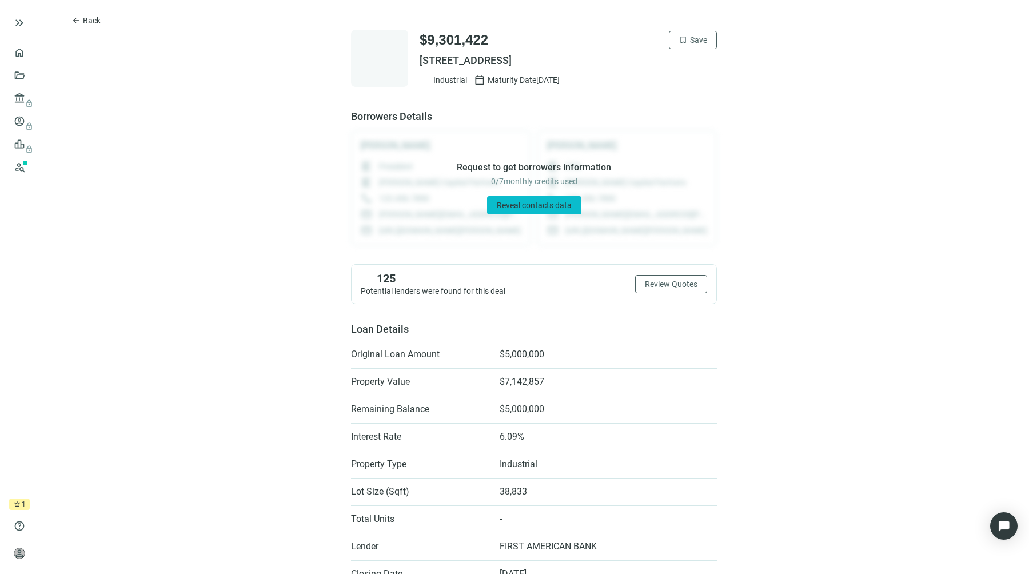
click at [547, 206] on span "Reveal contacts data" at bounding box center [534, 205] width 75 height 9
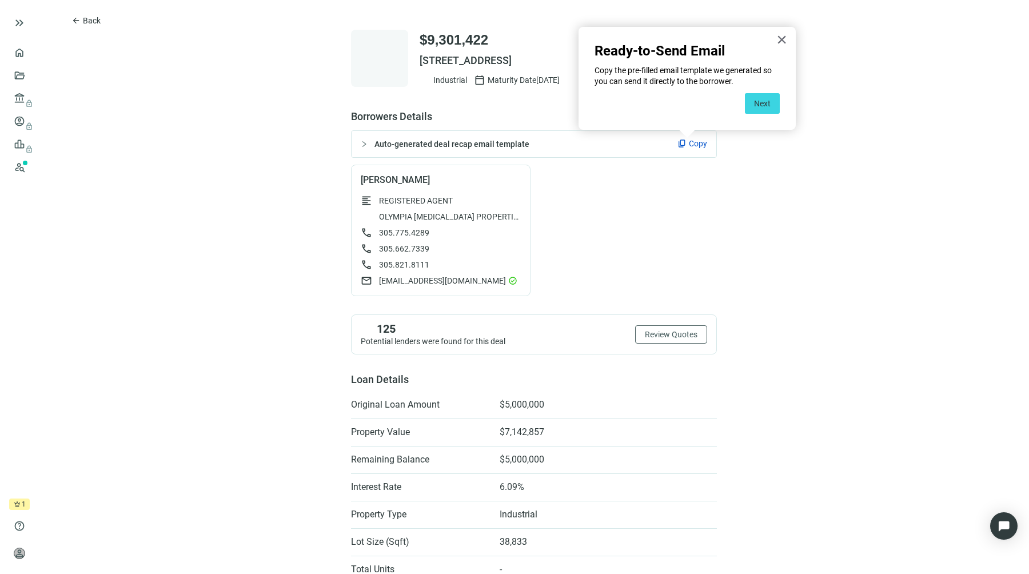
click at [435, 146] on span "Auto-generated deal recap email template" at bounding box center [452, 144] width 155 height 9
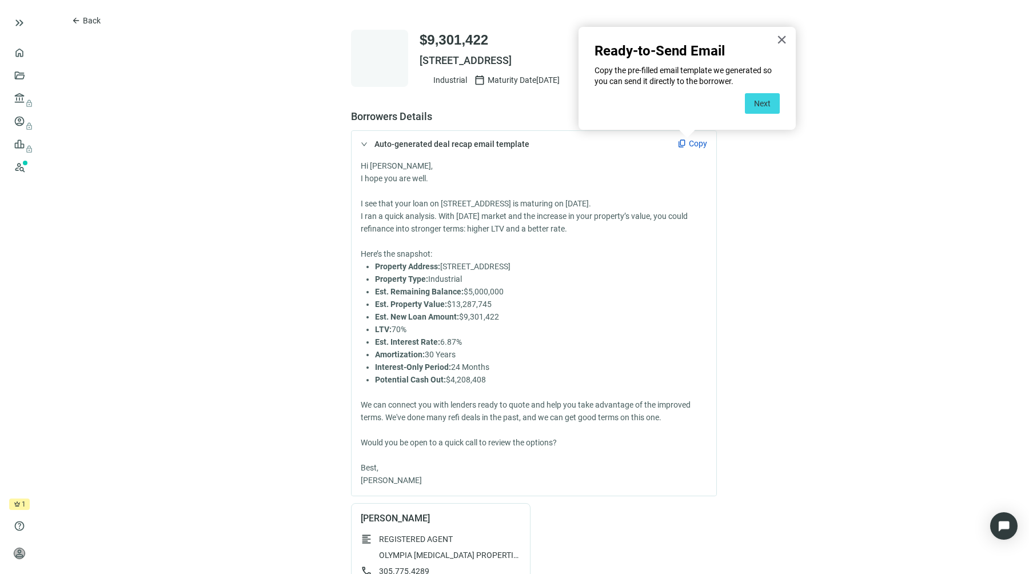
click at [434, 145] on span "Auto-generated deal recap email template" at bounding box center [452, 144] width 155 height 9
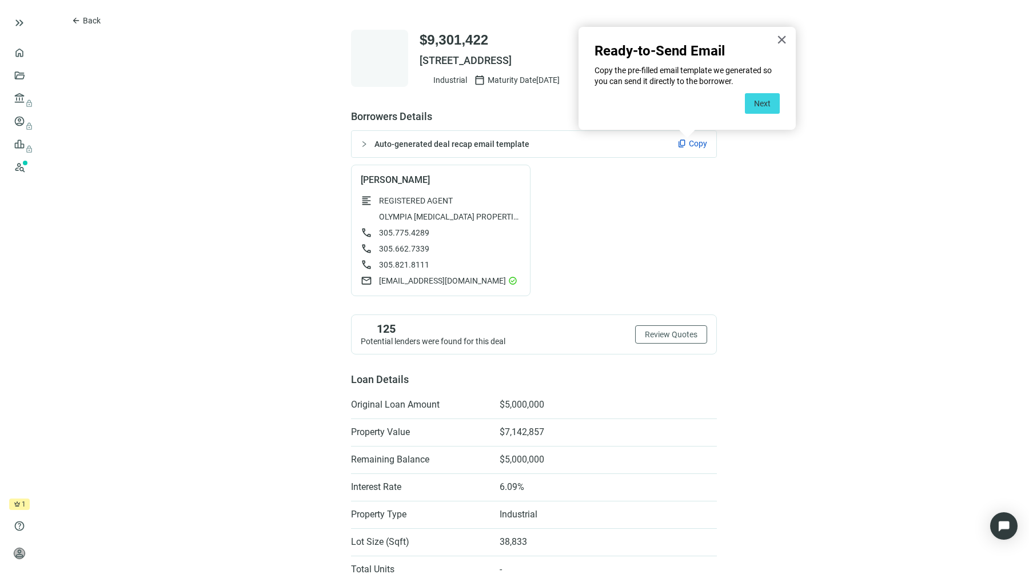
click at [758, 104] on button "Next" at bounding box center [762, 103] width 35 height 21
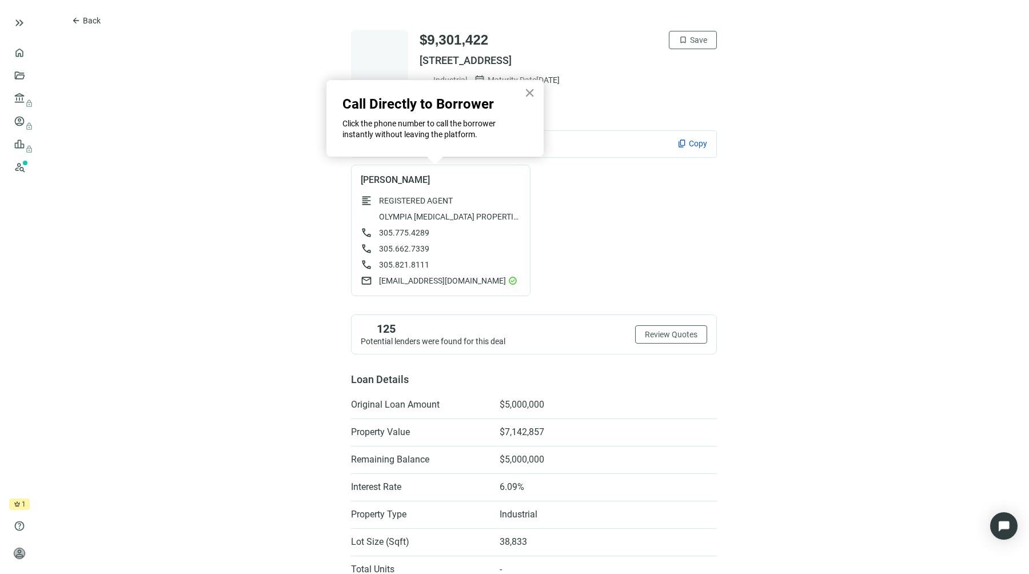
click at [531, 95] on button "×" at bounding box center [529, 92] width 11 height 18
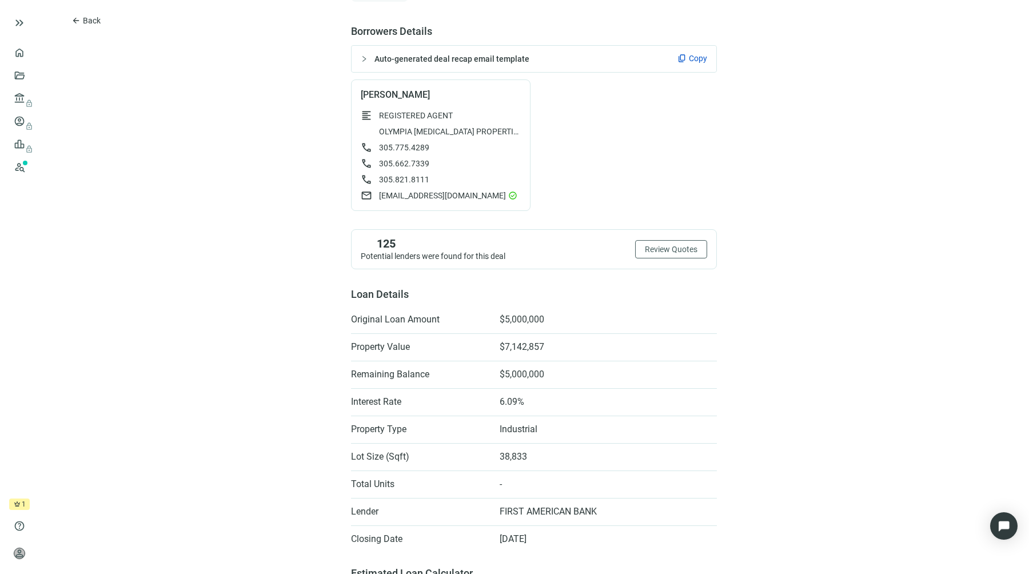
scroll to position [87, 0]
click at [676, 256] on button "Review Quotes" at bounding box center [671, 247] width 72 height 18
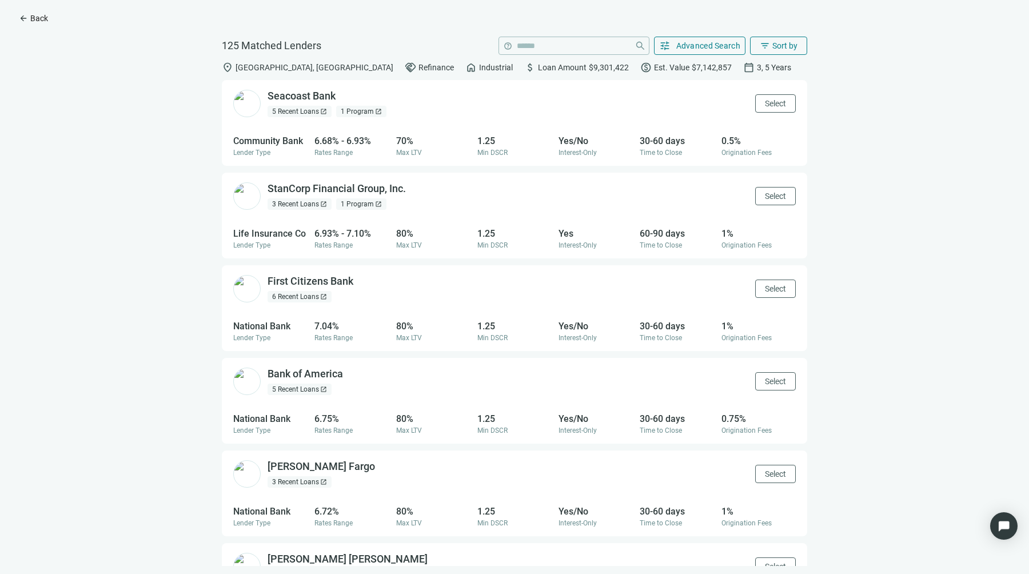
click at [40, 16] on span "Back" at bounding box center [39, 18] width 18 height 9
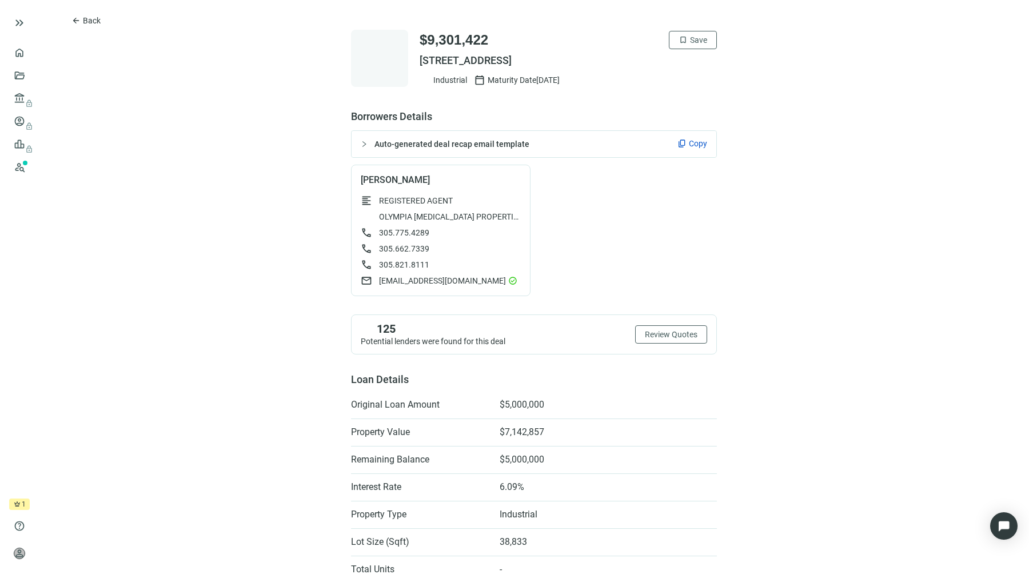
click at [18, 506] on span "crown" at bounding box center [17, 504] width 7 height 7
click at [19, 504] on span "crown" at bounding box center [17, 504] width 7 height 7
click at [29, 57] on link "Overview" at bounding box center [46, 52] width 34 height 9
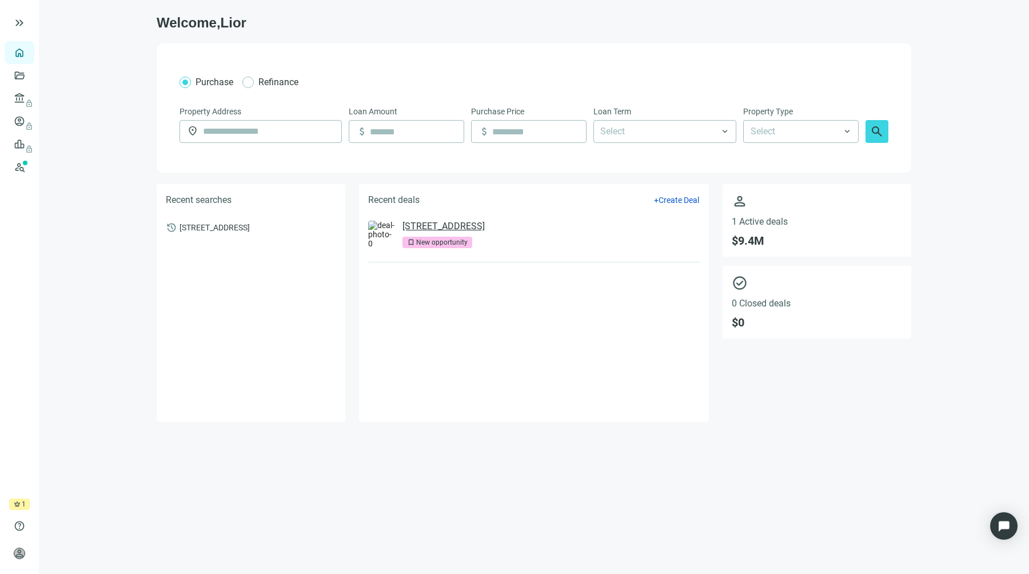
click at [485, 228] on link "[STREET_ADDRESS]" at bounding box center [444, 226] width 82 height 11
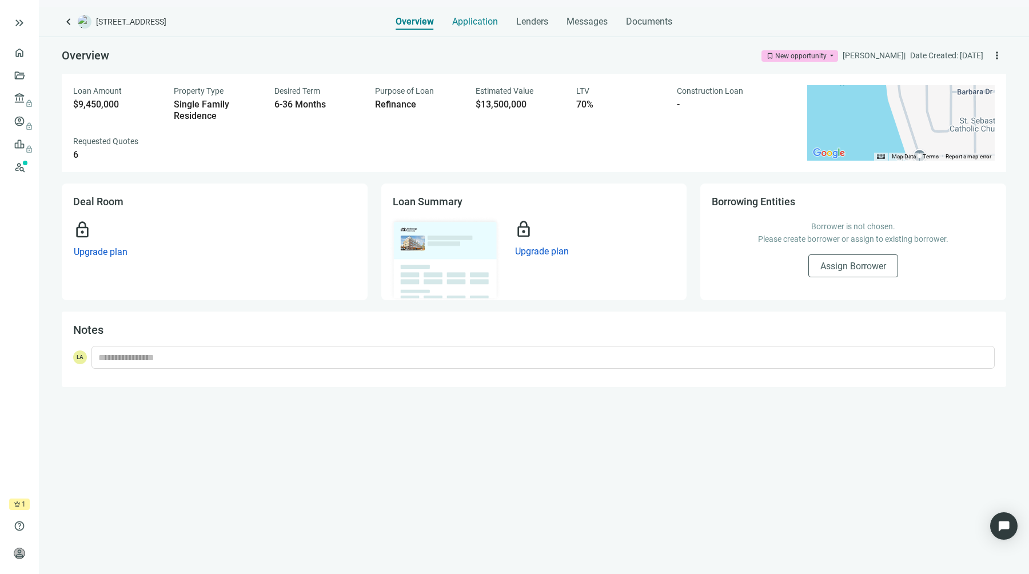
click at [476, 26] on span "Application" at bounding box center [475, 21] width 46 height 11
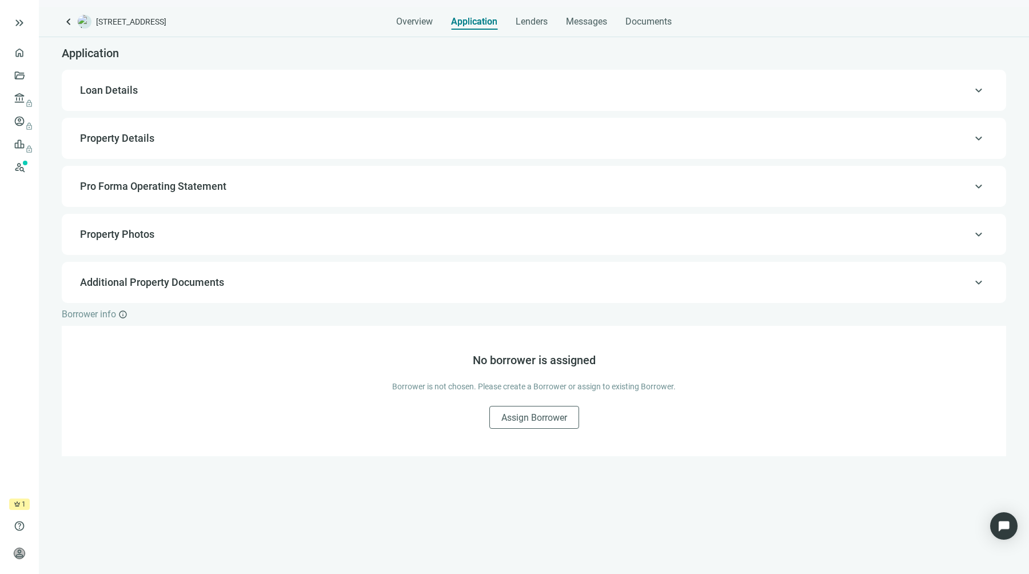
click at [135, 97] on div "keyboard_arrow_up Loan Details" at bounding box center [534, 90] width 922 height 27
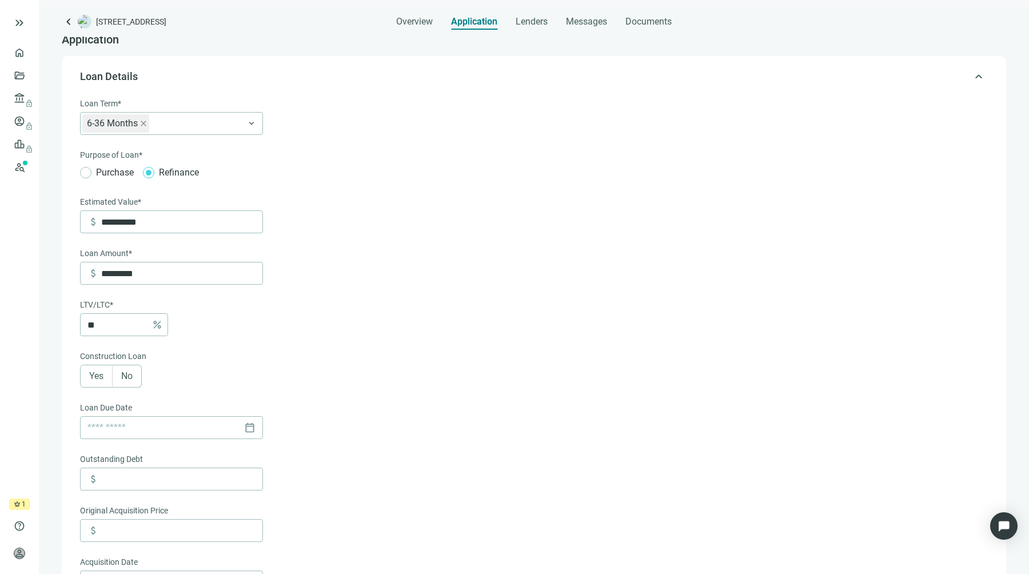
scroll to position [33, 0]
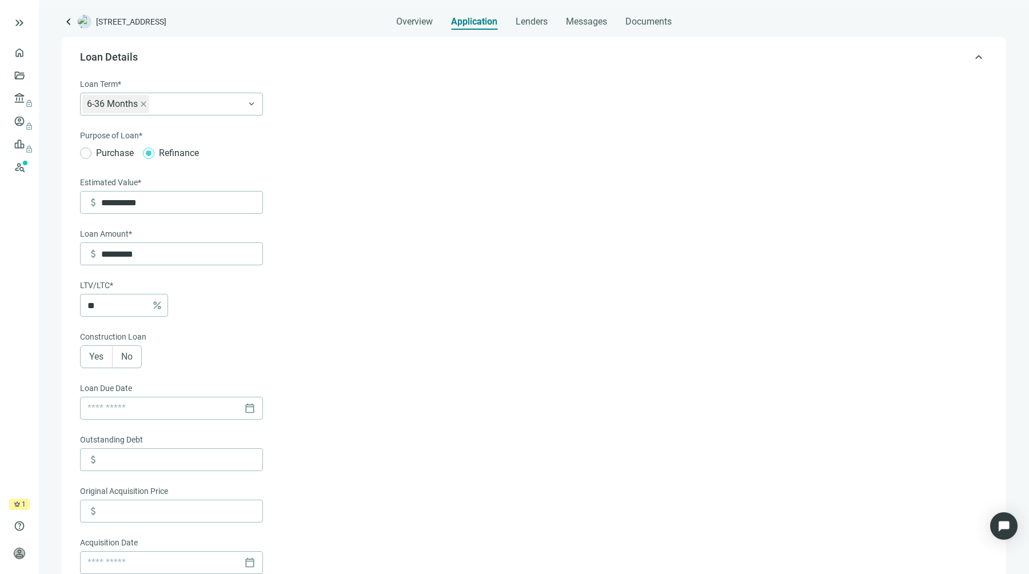
click at [161, 89] on div "Loan Term*" at bounding box center [171, 85] width 183 height 15
click at [972, 57] on span "keyboard_arrow_up" at bounding box center [979, 57] width 14 height 0
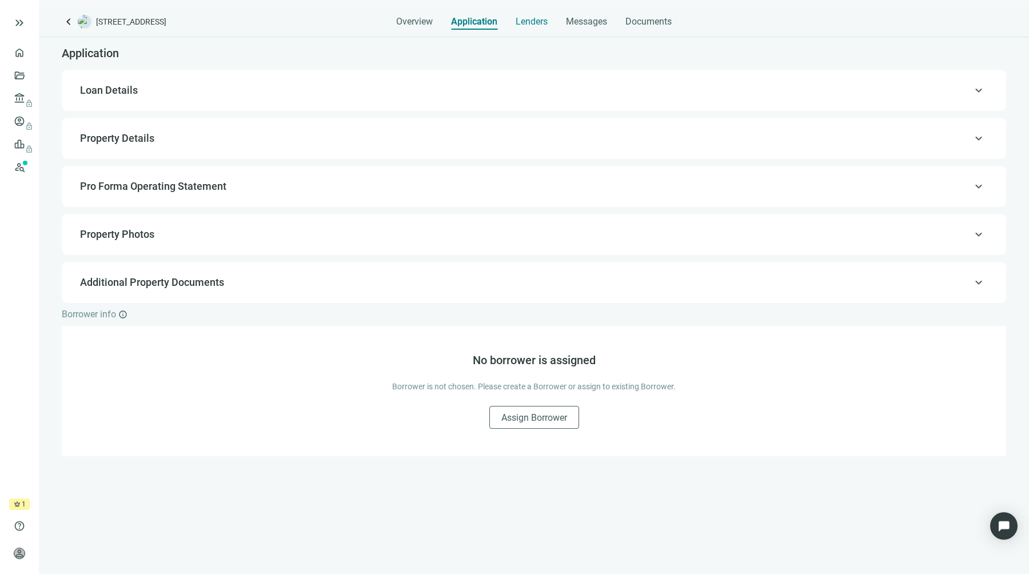
click at [536, 27] on span "Lenders" at bounding box center [532, 21] width 32 height 11
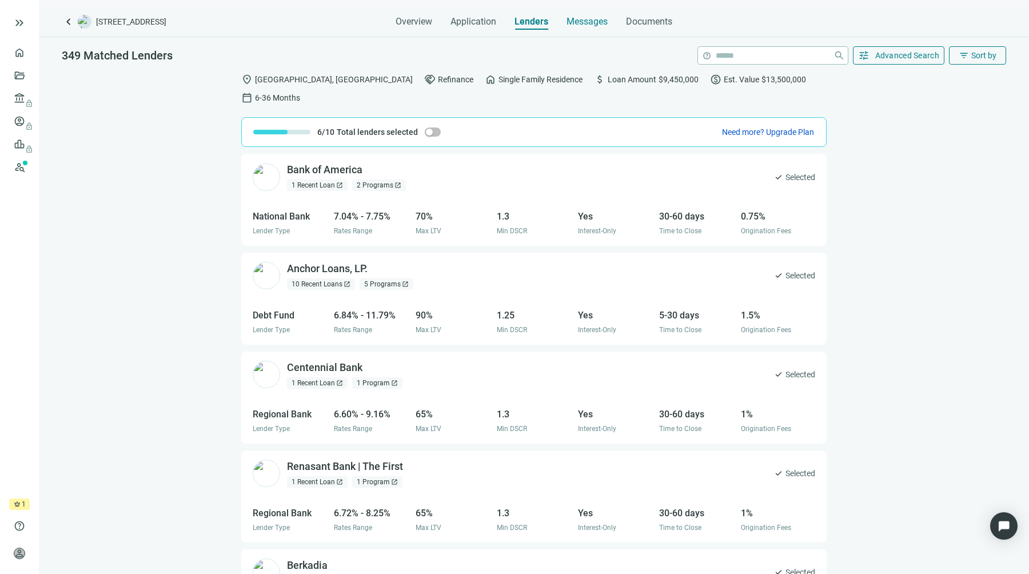
click at [582, 19] on span "Messages" at bounding box center [587, 21] width 41 height 11
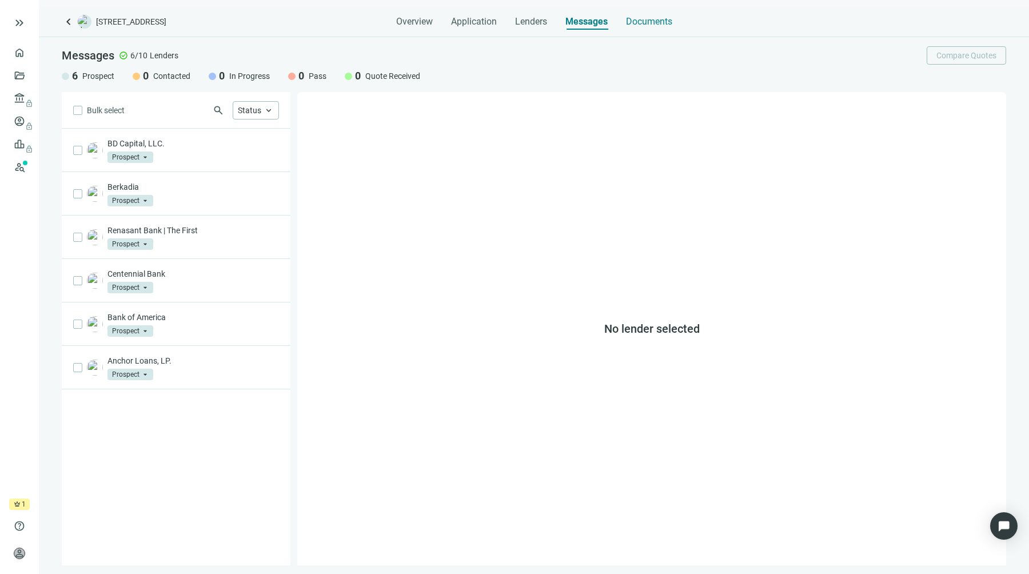
click at [647, 23] on span "Documents" at bounding box center [649, 21] width 46 height 11
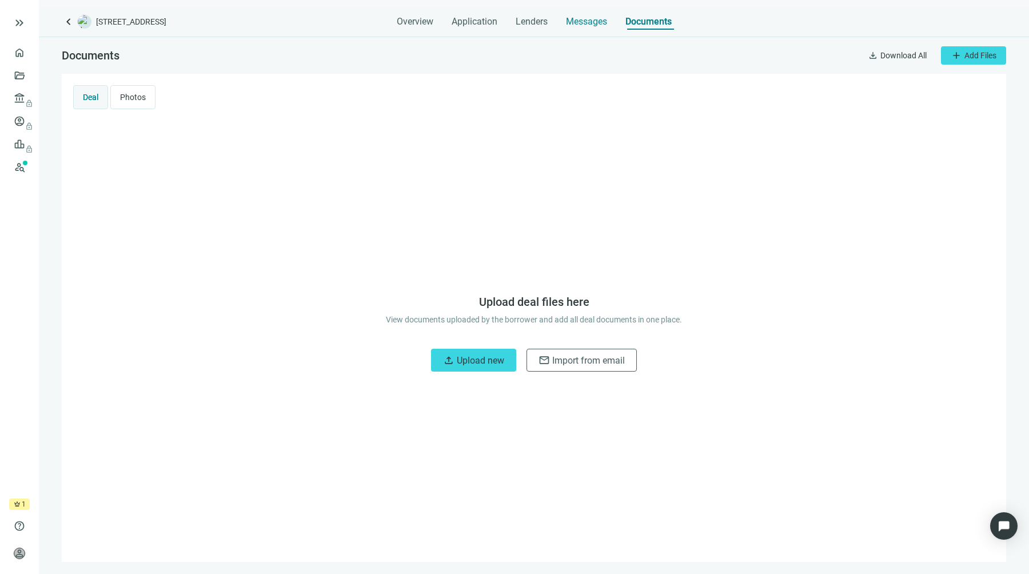
click at [592, 27] on span "Messages" at bounding box center [586, 21] width 41 height 11
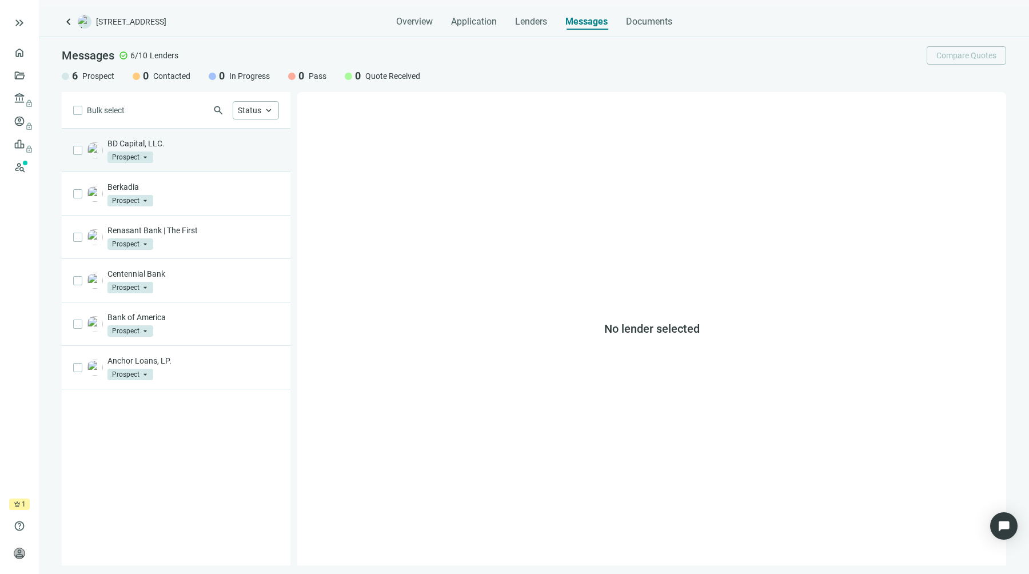
click at [150, 140] on p "BD Capital, LLC." at bounding box center [194, 143] width 172 height 11
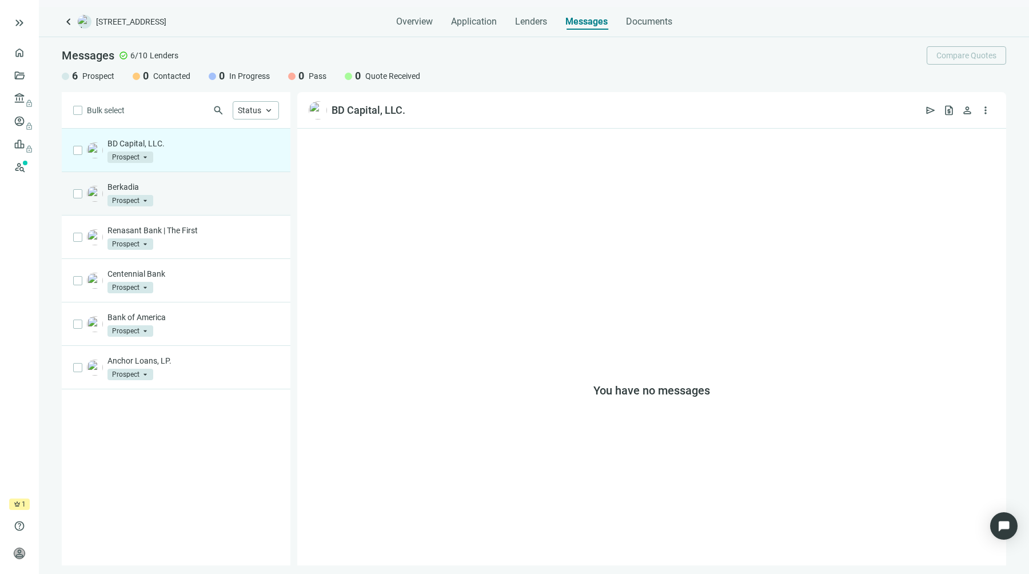
click at [161, 188] on p "Berkadia" at bounding box center [194, 186] width 172 height 11
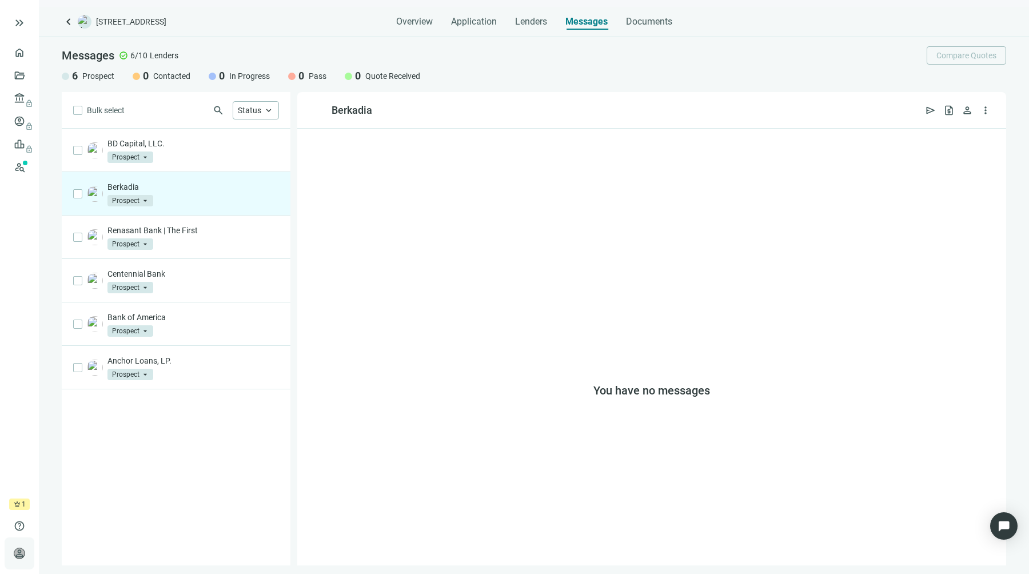
click at [14, 557] on span "person" at bounding box center [19, 553] width 11 height 11
click at [128, 520] on span "Account Settings" at bounding box center [100, 524] width 61 height 11
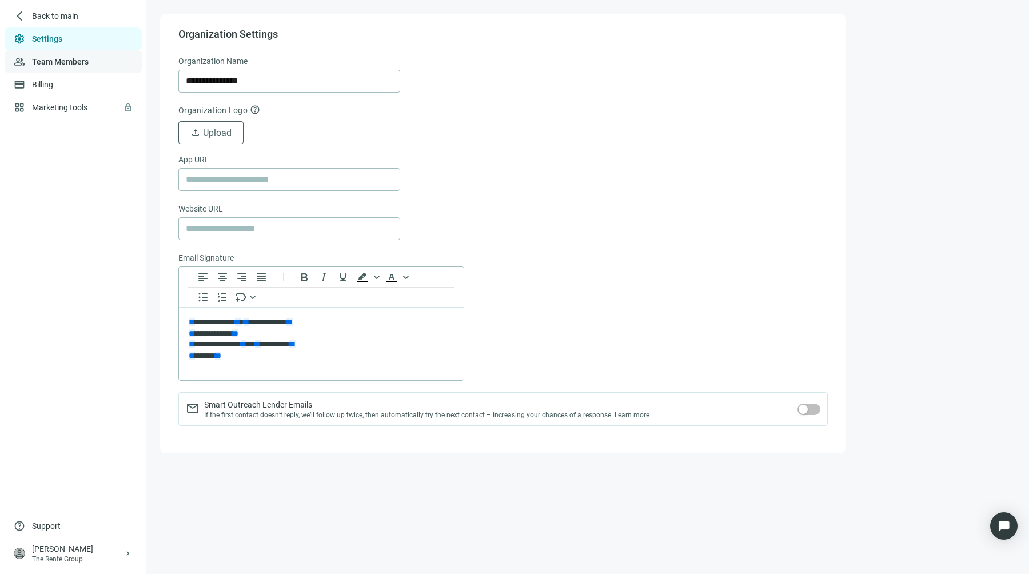
click at [69, 57] on link "Team Members" at bounding box center [60, 61] width 57 height 9
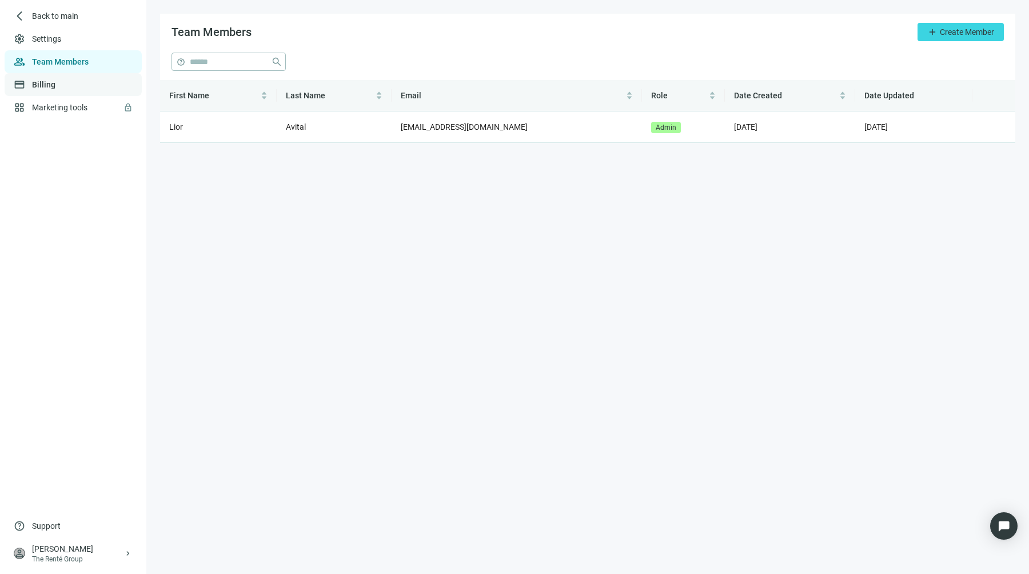
click at [55, 81] on link "Billing" at bounding box center [43, 84] width 23 height 9
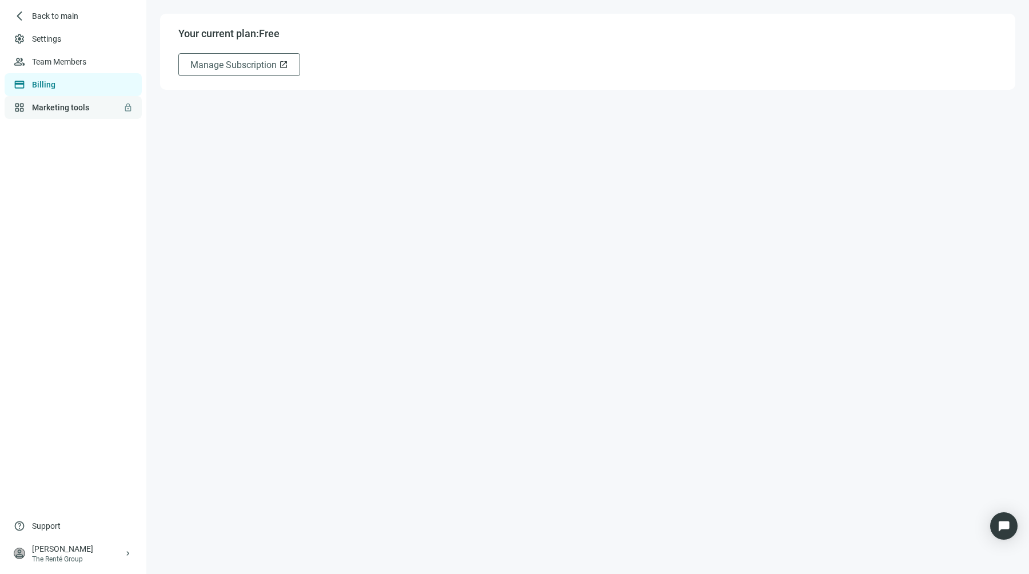
click at [53, 104] on link "Marketing tools lock" at bounding box center [60, 107] width 57 height 9
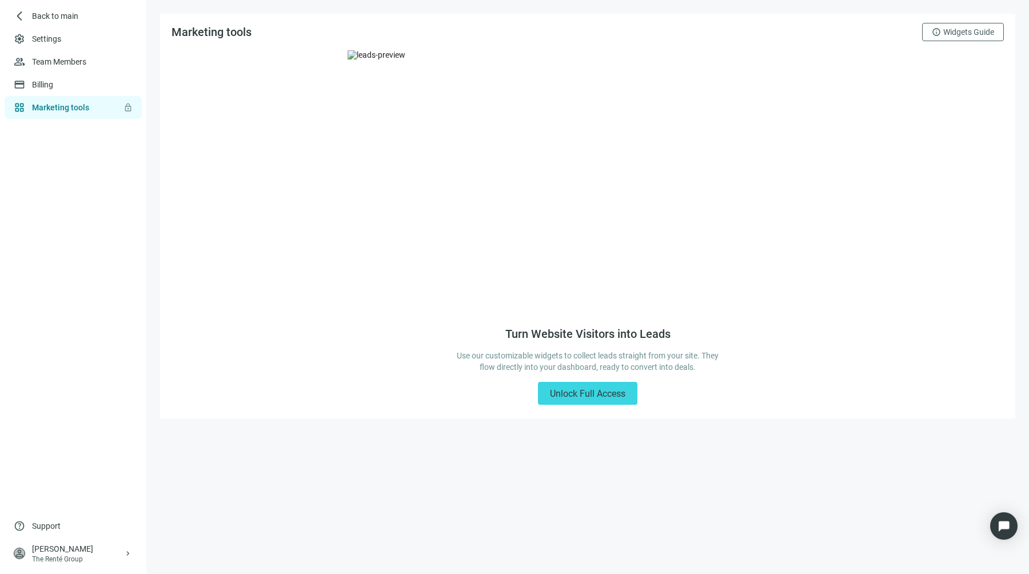
click at [586, 376] on div "Turn Website Visitors into Leads Use our customizable widgets to collect leads …" at bounding box center [587, 366] width 265 height 78
click at [585, 384] on button "Unlock Full Access" at bounding box center [588, 393] width 100 height 23
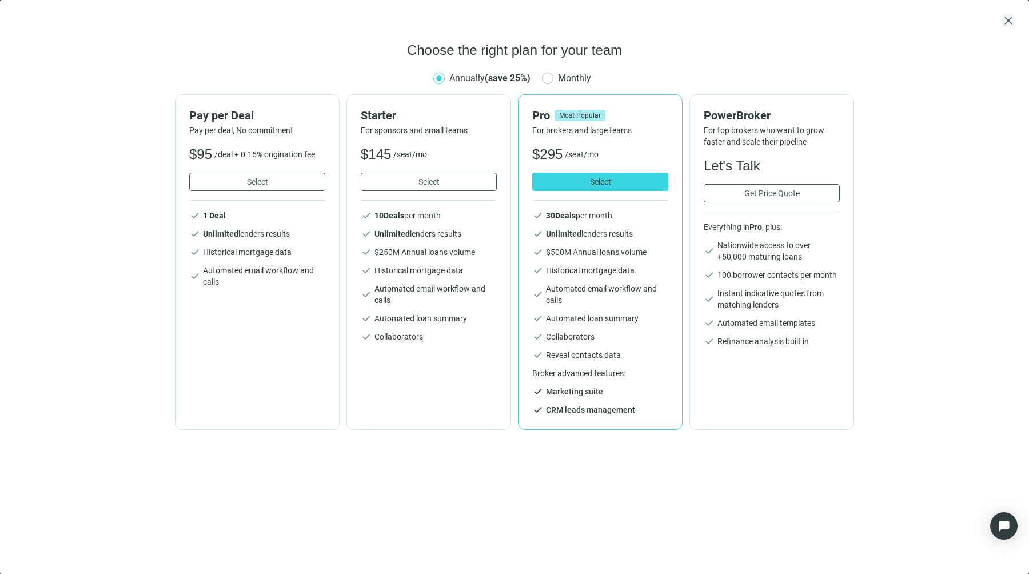
click at [1006, 22] on span "close" at bounding box center [1009, 21] width 14 height 14
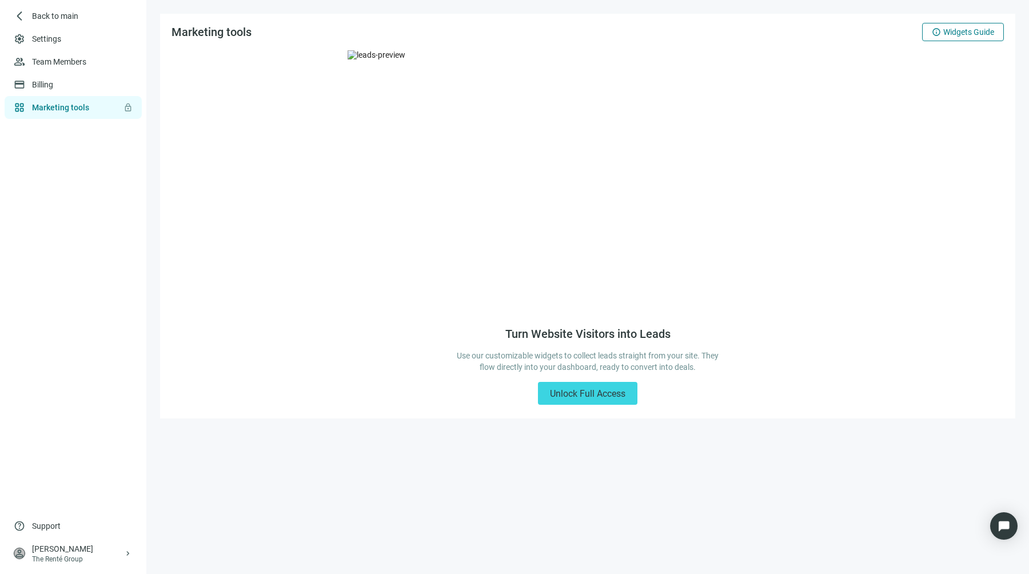
click at [957, 37] on button "info Widgets Guide" at bounding box center [963, 32] width 82 height 18
